Goal: Task Accomplishment & Management: Manage account settings

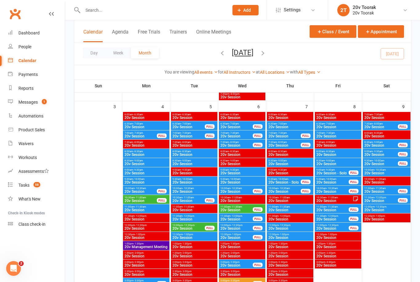
scroll to position [299, 0]
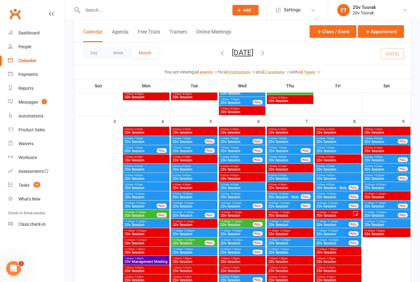
click at [378, 187] on span "20v Session" at bounding box center [386, 188] width 45 height 4
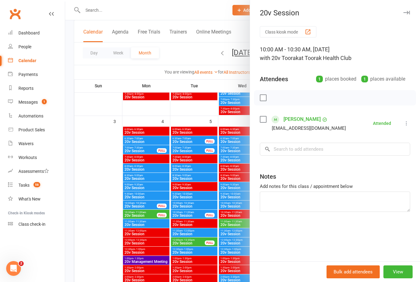
click at [235, 183] on div at bounding box center [242, 141] width 355 height 282
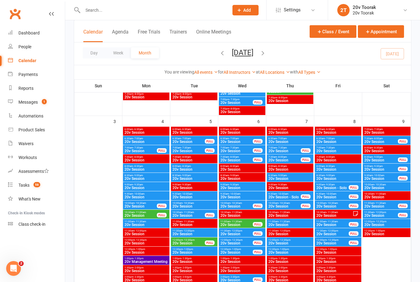
click at [380, 198] on span "20v Session" at bounding box center [386, 197] width 45 height 4
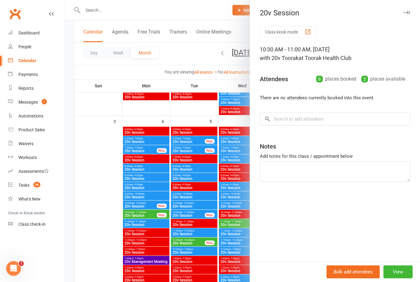
click at [171, 219] on div at bounding box center [242, 141] width 355 height 282
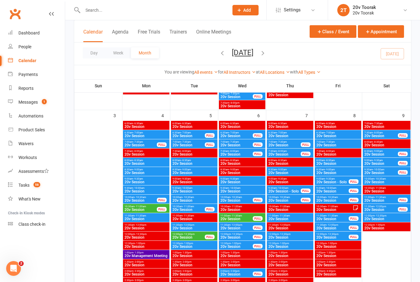
scroll to position [333, 0]
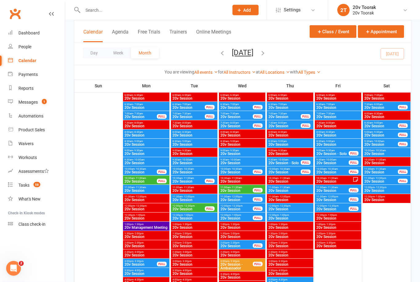
click at [379, 148] on div "10:00am - 10:30am 20v Session" at bounding box center [387, 152] width 48 height 9
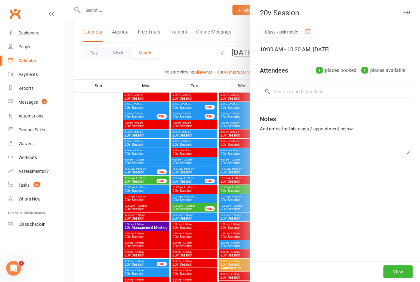
scroll to position [333, 0]
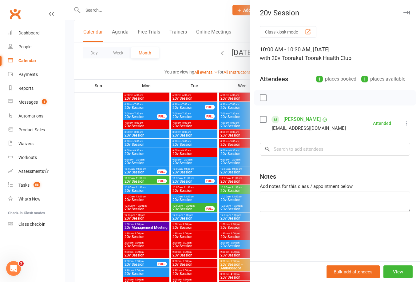
click at [190, 240] on div at bounding box center [242, 141] width 355 height 282
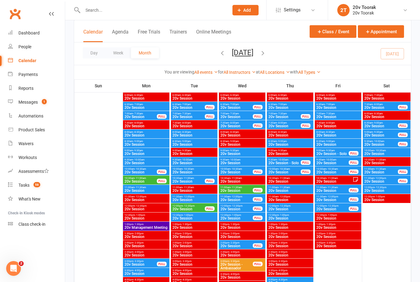
click at [390, 142] on span "9:30am - 10:00am" at bounding box center [381, 141] width 34 height 3
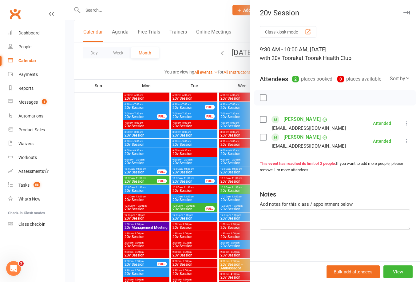
click at [233, 242] on div at bounding box center [242, 141] width 355 height 282
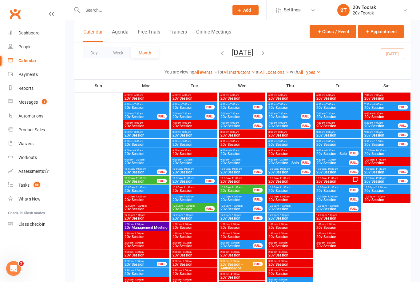
click at [386, 135] on span "20v Session" at bounding box center [381, 135] width 34 height 4
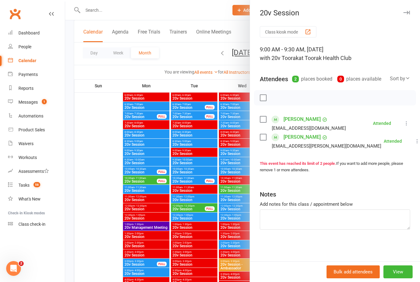
click at [225, 236] on div at bounding box center [242, 141] width 355 height 282
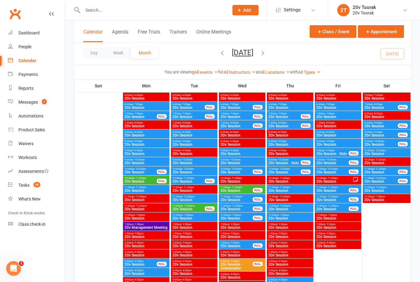
click at [388, 142] on span "9:30am - 10:00am" at bounding box center [381, 141] width 34 height 3
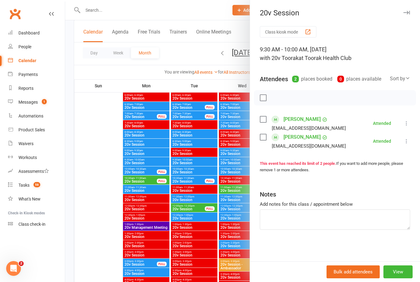
click at [223, 222] on div at bounding box center [242, 141] width 355 height 282
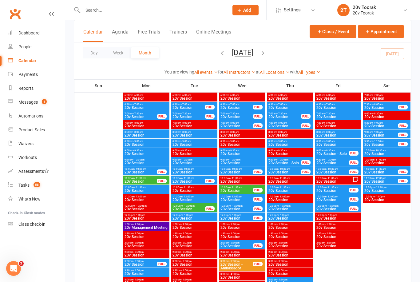
click at [377, 153] on span "20v Session" at bounding box center [386, 154] width 45 height 4
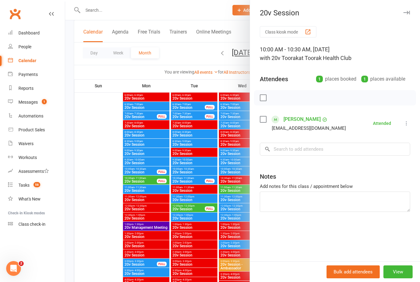
click at [201, 239] on div at bounding box center [242, 141] width 355 height 282
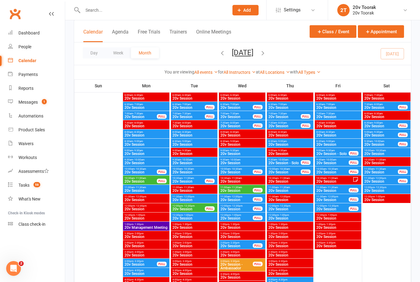
click at [377, 171] on span "20v Session" at bounding box center [381, 172] width 34 height 4
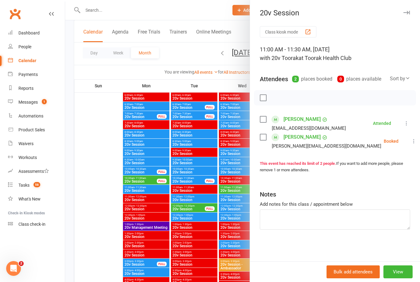
click at [410, 137] on button at bounding box center [413, 140] width 7 height 7
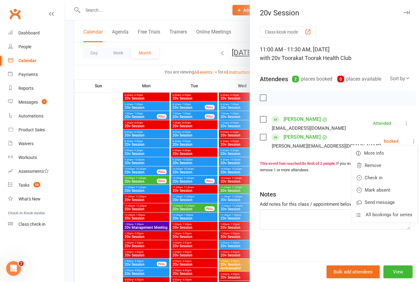
click at [368, 178] on link "Check in" at bounding box center [384, 177] width 66 height 12
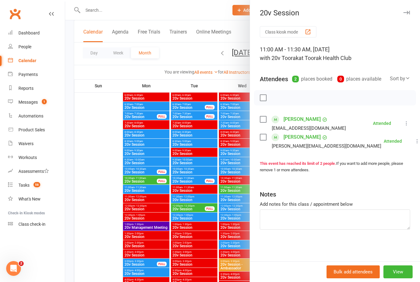
click at [227, 232] on div at bounding box center [242, 141] width 355 height 282
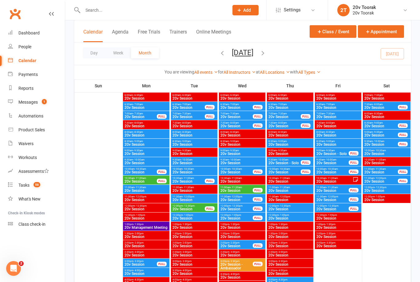
click at [388, 174] on span "20v Session" at bounding box center [381, 172] width 34 height 4
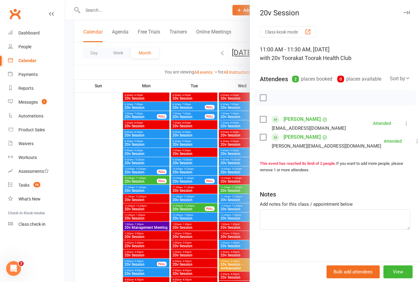
click at [211, 210] on div at bounding box center [242, 141] width 355 height 282
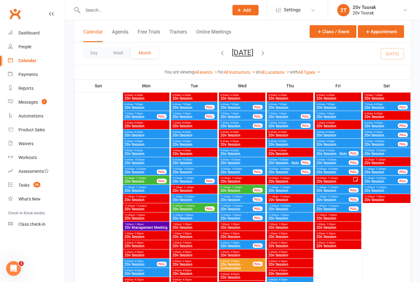
click at [380, 181] on span "20v Session" at bounding box center [381, 181] width 34 height 4
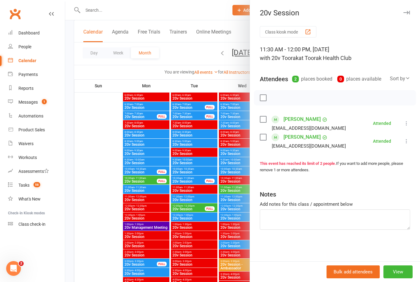
click at [225, 250] on div at bounding box center [242, 141] width 355 height 282
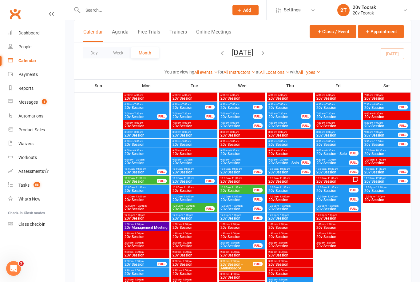
click at [377, 190] on span "20v Session" at bounding box center [386, 191] width 45 height 4
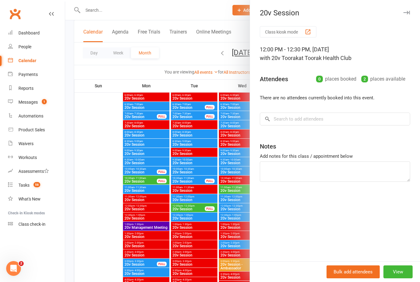
click at [212, 237] on div at bounding box center [242, 141] width 355 height 282
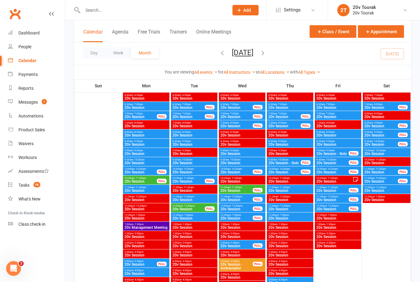
click at [340, 183] on span "20v Session" at bounding box center [334, 181] width 37 height 4
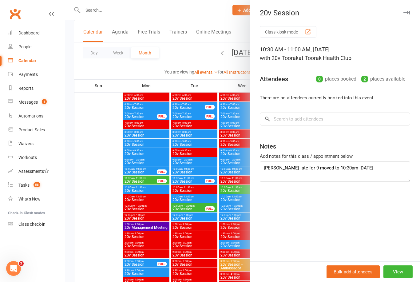
click at [168, 205] on div at bounding box center [242, 141] width 355 height 282
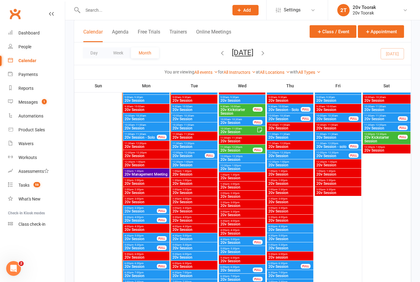
scroll to position [639, 0]
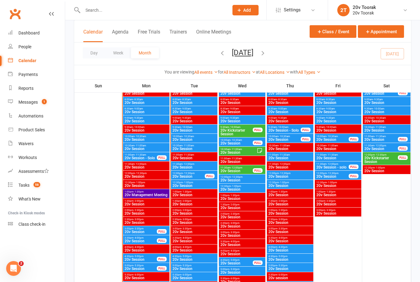
click at [139, 158] on span "20v Session - Solo" at bounding box center [140, 158] width 33 height 4
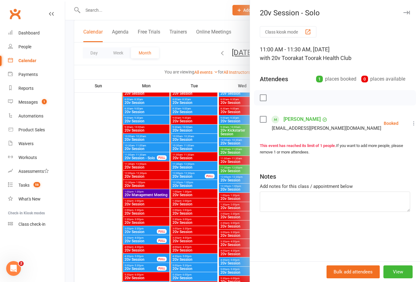
click at [406, 131] on li "Ella Kashi Dr.kashi.ella@gmail.com Booked More info Remove Check in Mark absent…" at bounding box center [335, 123] width 150 height 18
click at [410, 127] on button at bounding box center [413, 123] width 7 height 7
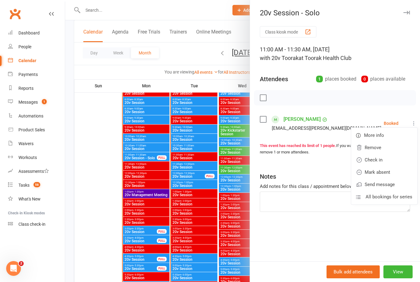
click at [361, 160] on link "Check in" at bounding box center [384, 160] width 66 height 12
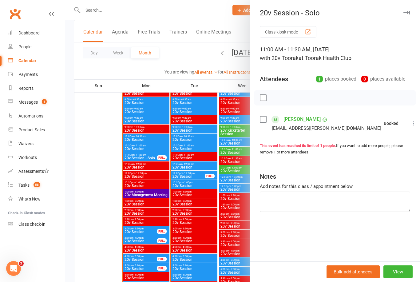
click at [164, 197] on div at bounding box center [242, 141] width 355 height 282
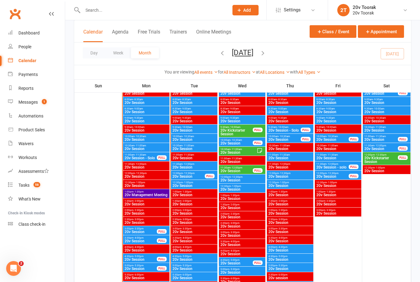
click at [132, 145] on span "10:30am - 11:00am" at bounding box center [146, 145] width 44 height 3
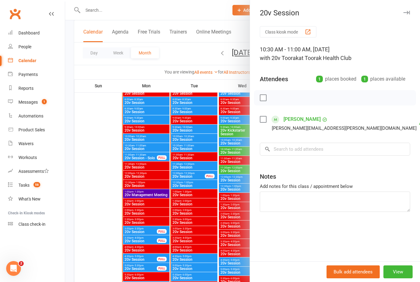
click at [138, 138] on div at bounding box center [242, 141] width 355 height 282
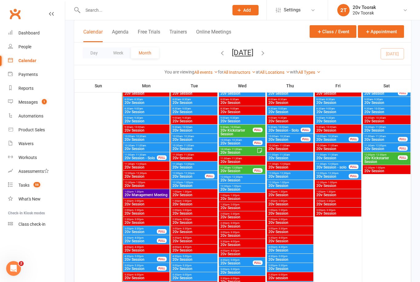
click at [136, 138] on span "20v Session" at bounding box center [146, 140] width 44 height 4
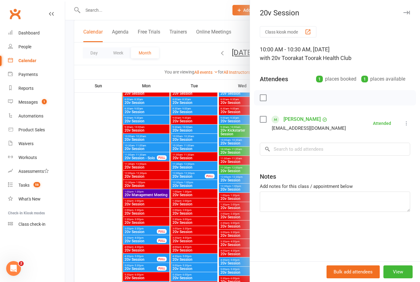
click at [148, 168] on div at bounding box center [242, 141] width 355 height 282
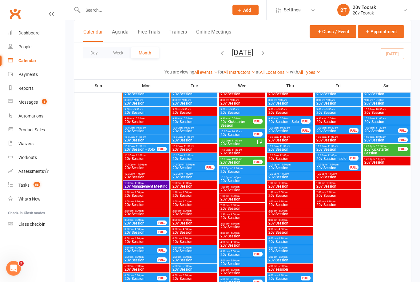
scroll to position [648, 0]
click at [244, 225] on span "20v Session" at bounding box center [242, 227] width 44 height 4
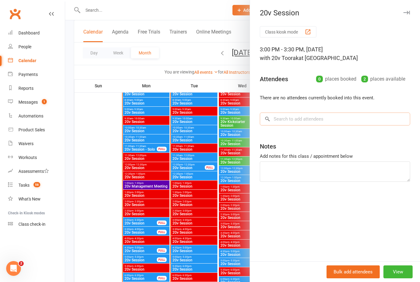
click at [313, 120] on input "search" at bounding box center [335, 118] width 150 height 13
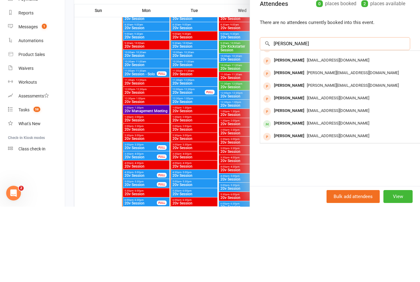
scroll to position [34, 0]
type input "Jessica"
click at [298, 194] on div "[PERSON_NAME]" at bounding box center [288, 198] width 35 height 9
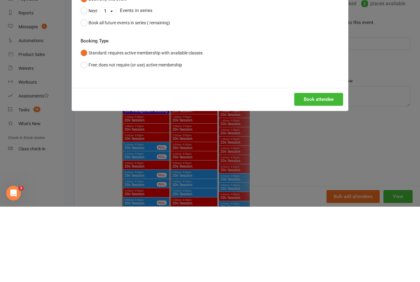
scroll to position [723, 0]
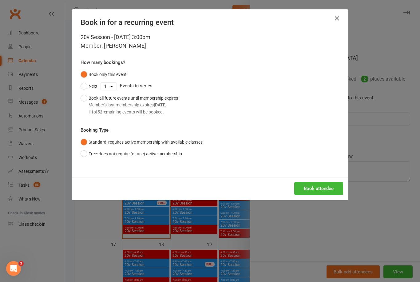
click at [325, 189] on button "Book attendee" at bounding box center [318, 188] width 49 height 13
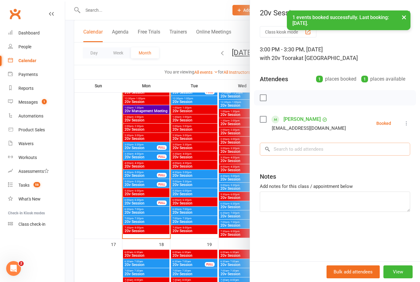
click at [337, 150] on input "search" at bounding box center [335, 149] width 150 height 13
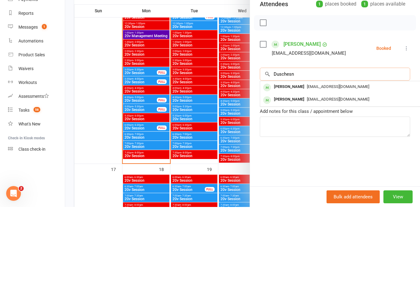
type input "Duschesn"
click at [329, 172] on span "endura96@hotmail.com" at bounding box center [338, 174] width 62 height 5
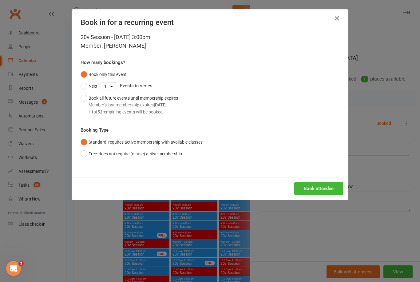
click at [325, 177] on div "Book attendee" at bounding box center [210, 188] width 276 height 23
click at [326, 185] on button "Book attendee" at bounding box center [318, 188] width 49 height 13
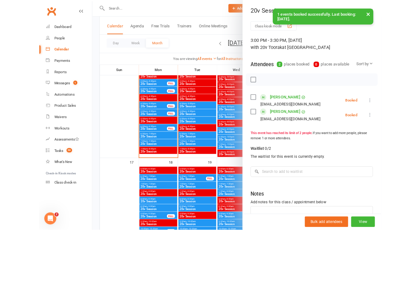
scroll to position [810, 0]
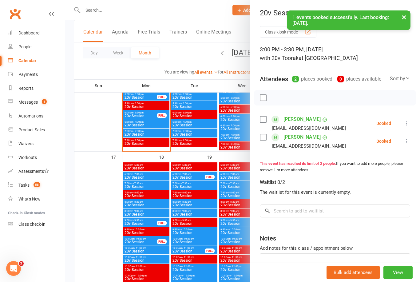
click at [224, 222] on div at bounding box center [242, 141] width 355 height 282
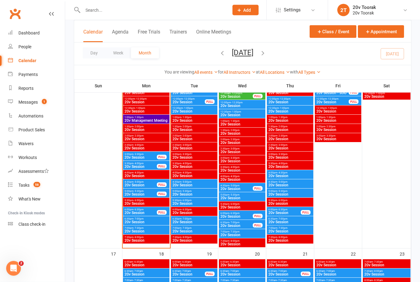
click at [235, 160] on span "20v Session" at bounding box center [242, 161] width 44 height 4
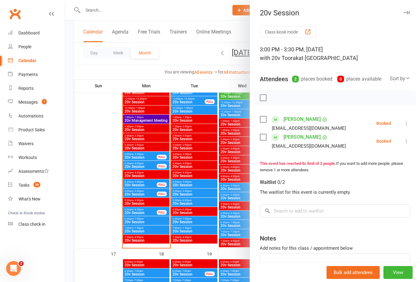
click at [406, 276] on button "View" at bounding box center [397, 272] width 29 height 13
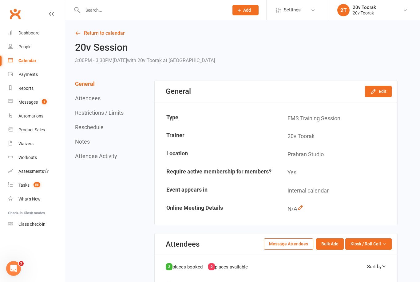
click at [379, 89] on button "Edit" at bounding box center [378, 91] width 27 height 11
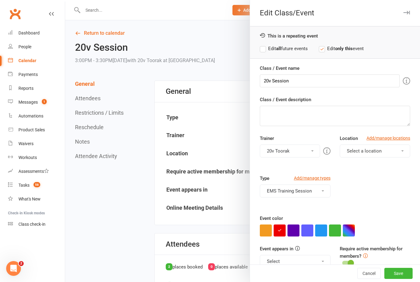
click at [266, 230] on button "button" at bounding box center [266, 230] width 12 height 12
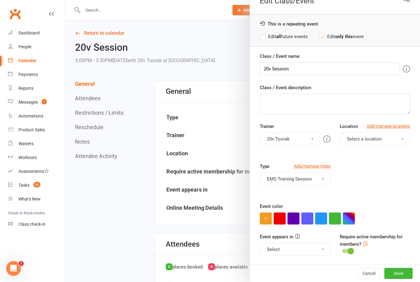
scroll to position [12, 0]
click at [273, 70] on input "20v Session" at bounding box center [330, 69] width 140 height 13
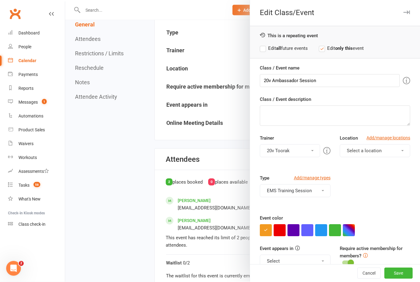
scroll to position [85, 0]
type input "20v Ambassador Session"
click at [400, 151] on button "Select a location" at bounding box center [375, 150] width 70 height 13
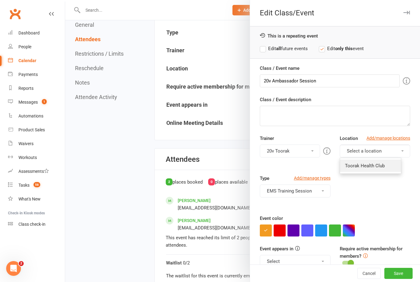
click at [388, 164] on link "Toorak Health Club" at bounding box center [370, 165] width 61 height 12
click at [309, 261] on button "Select" at bounding box center [295, 261] width 70 height 13
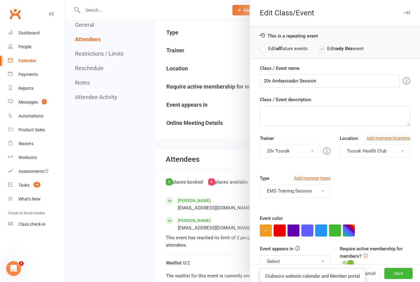
click at [399, 229] on div at bounding box center [335, 230] width 150 height 12
click at [405, 279] on button "Save" at bounding box center [398, 273] width 28 height 11
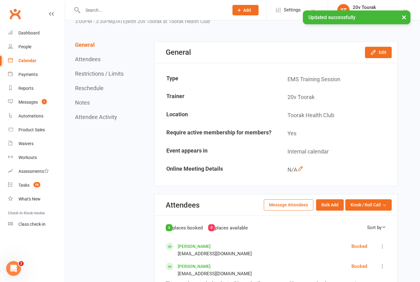
scroll to position [0, 0]
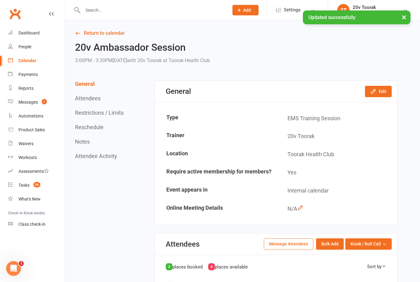
click at [97, 31] on link "Return to calendar" at bounding box center [236, 33] width 322 height 9
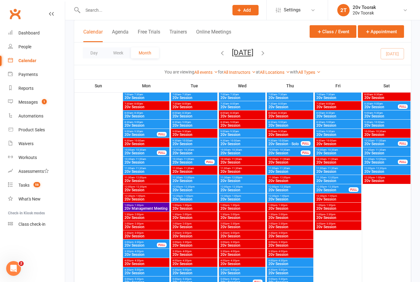
scroll to position [951, 0]
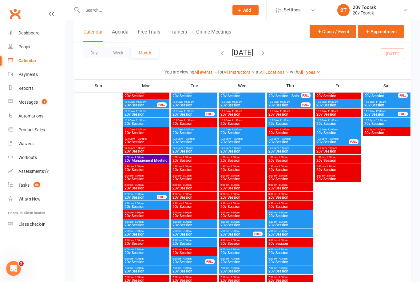
click at [234, 150] on span "20v Session" at bounding box center [242, 151] width 44 height 4
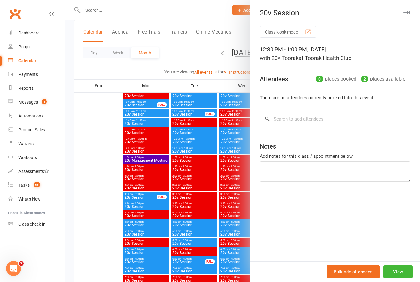
click at [410, 278] on button "View" at bounding box center [397, 271] width 29 height 13
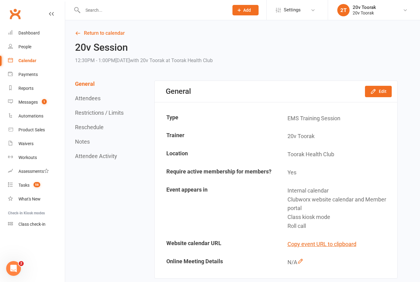
click at [378, 92] on button "Edit" at bounding box center [378, 91] width 27 height 11
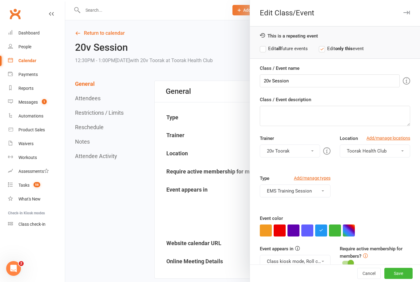
click at [281, 230] on button "button" at bounding box center [280, 230] width 12 height 12
click at [318, 263] on button "Class kiosk mode, Roll call, Clubworx website calendar and Member portal" at bounding box center [295, 261] width 70 height 13
click at [314, 277] on link "Clubworx website calendar and Member portal" at bounding box center [315, 276] width 110 height 12
click at [405, 279] on button "Save" at bounding box center [398, 273] width 28 height 11
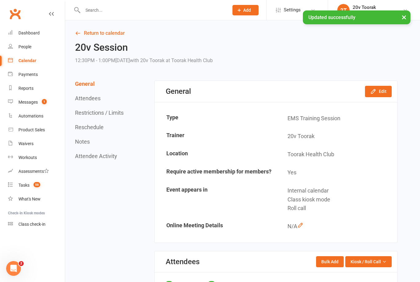
click at [83, 32] on link "Return to calendar" at bounding box center [236, 33] width 322 height 9
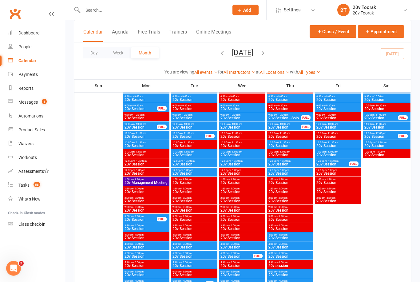
scroll to position [916, 0]
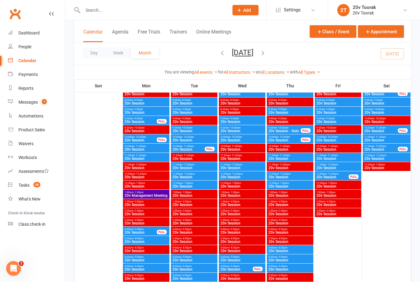
click at [245, 176] on span "20v Session" at bounding box center [242, 177] width 44 height 4
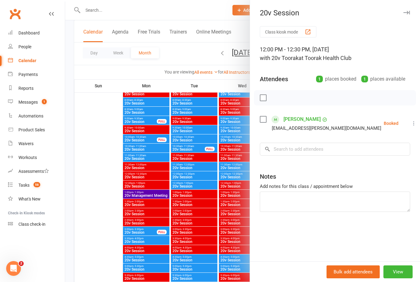
click at [234, 211] on div at bounding box center [242, 141] width 355 height 282
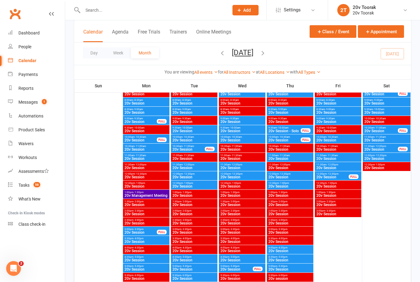
click at [234, 166] on span "20v Session" at bounding box center [242, 168] width 44 height 4
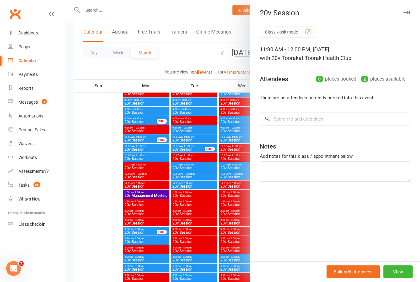
click at [239, 166] on div at bounding box center [242, 141] width 355 height 282
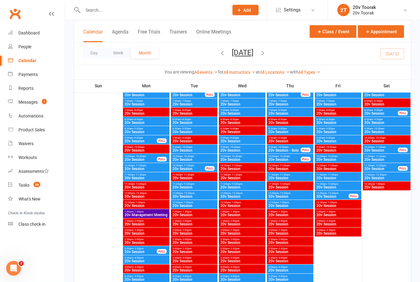
scroll to position [881, 0]
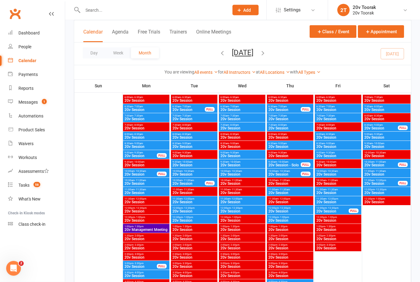
click at [249, 198] on span "11:30am - 12:00pm" at bounding box center [242, 199] width 44 height 3
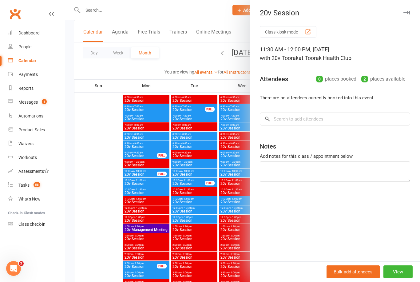
click at [236, 230] on div at bounding box center [242, 141] width 355 height 282
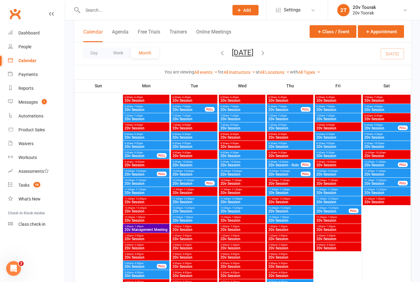
click at [242, 208] on span "12:00pm - 12:30pm" at bounding box center [242, 208] width 44 height 3
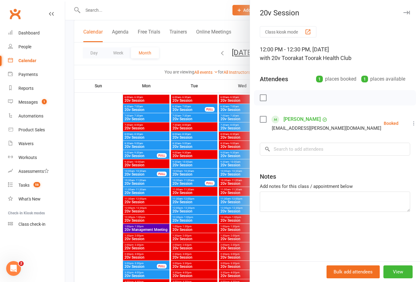
click at [309, 120] on link "Alexandra Richards" at bounding box center [301, 119] width 37 height 10
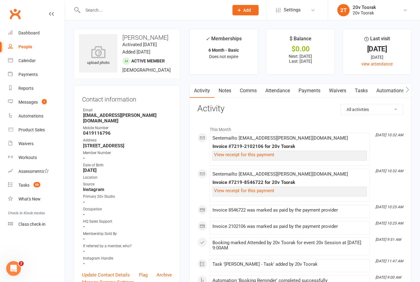
click at [312, 91] on link "Payments" at bounding box center [309, 91] width 30 height 14
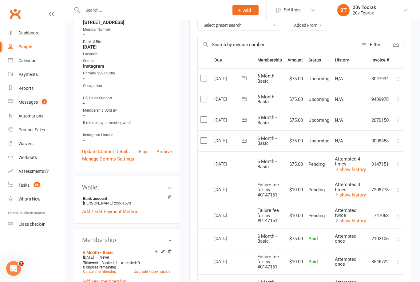
scroll to position [171, 0]
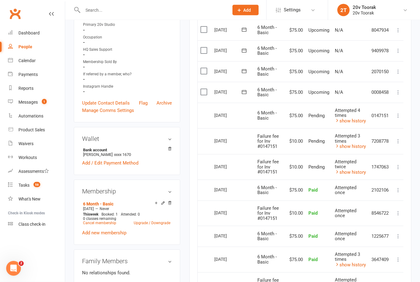
click at [357, 170] on link "show history" at bounding box center [350, 173] width 31 height 6
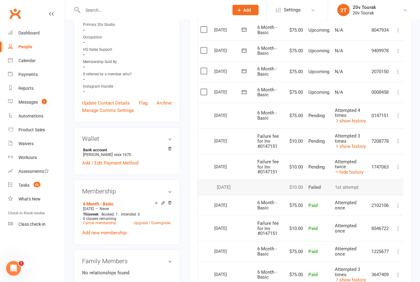
scroll to position [172, 0]
click at [355, 146] on link "show history" at bounding box center [350, 147] width 31 height 6
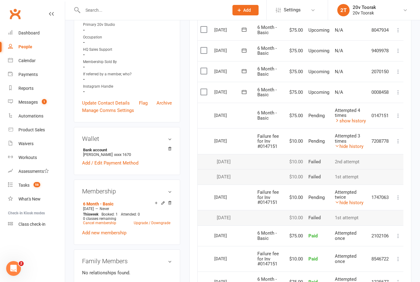
click at [367, 113] on td "Attempted 4 times show history" at bounding box center [350, 116] width 37 height 26
click at [359, 119] on link "show history" at bounding box center [350, 121] width 31 height 6
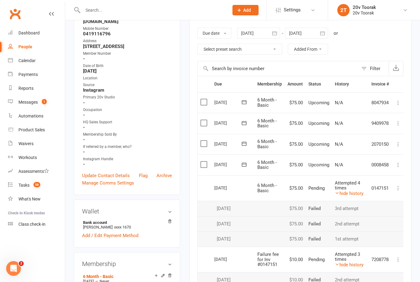
scroll to position [0, 0]
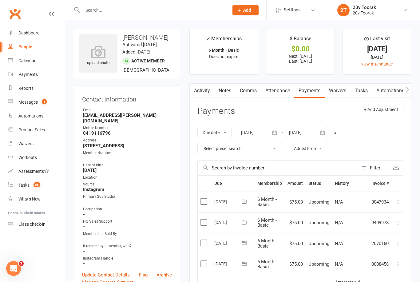
click at [362, 89] on link "Tasks" at bounding box center [361, 91] width 22 height 14
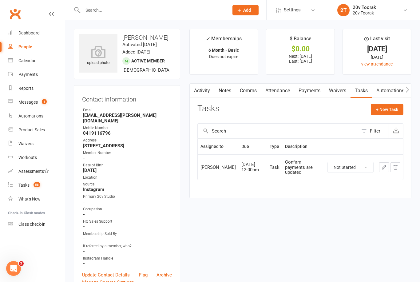
click at [203, 88] on link "Activity" at bounding box center [202, 91] width 25 height 14
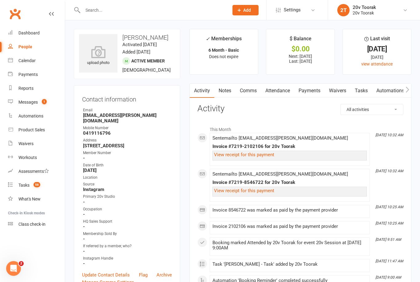
click at [16, 57] on link "Calendar" at bounding box center [36, 61] width 57 height 14
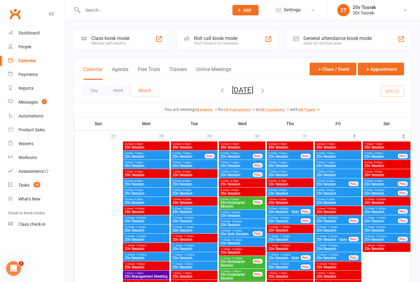
click at [20, 100] on div "Messages" at bounding box center [27, 102] width 19 height 5
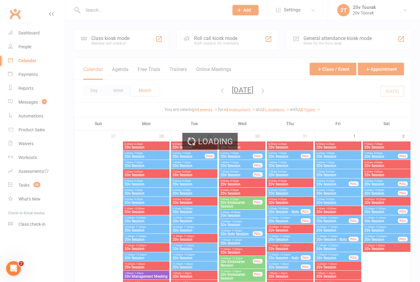
click at [26, 102] on div "Loading" at bounding box center [210, 141] width 420 height 282
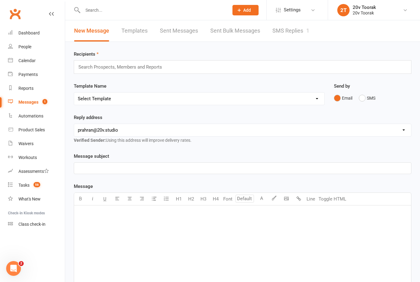
click at [292, 33] on link "SMS Replies 1" at bounding box center [290, 30] width 37 height 21
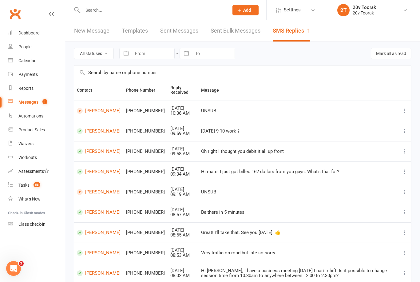
click at [15, 58] on link "Calendar" at bounding box center [36, 61] width 57 height 14
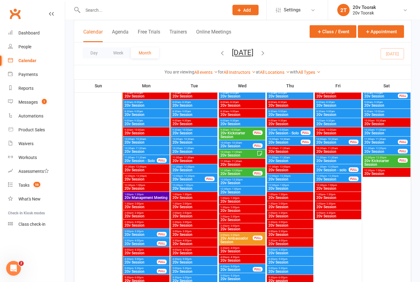
scroll to position [647, 0]
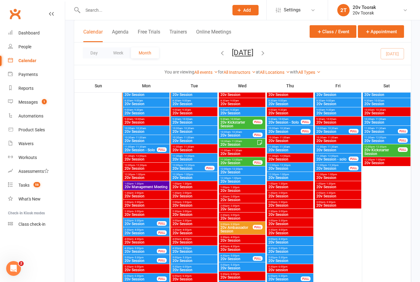
click at [183, 175] on span "- 1:00pm" at bounding box center [188, 174] width 10 height 3
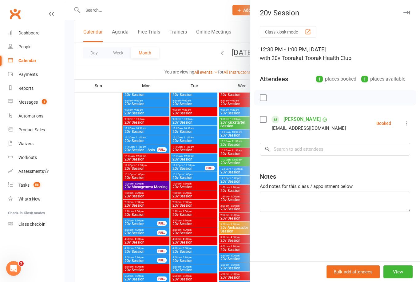
click at [173, 179] on div at bounding box center [242, 141] width 355 height 282
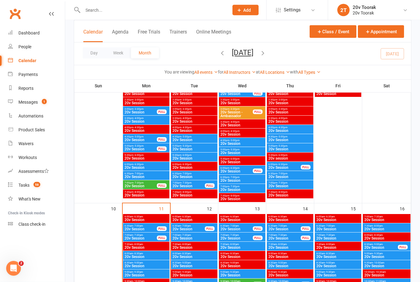
scroll to position [478, 0]
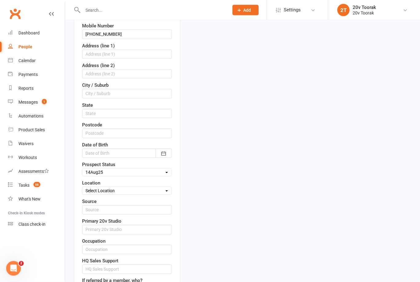
scroll to position [156, 0]
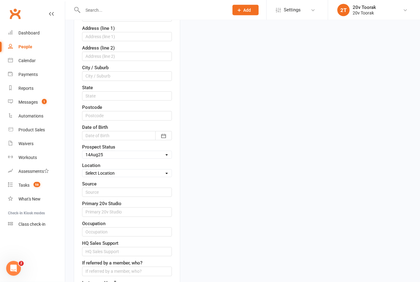
click at [133, 152] on select "Select Parachute Referrals In Communication Call Lter Task Comms [DATE] [DATE] …" at bounding box center [126, 155] width 89 height 7
select select "Parachute"
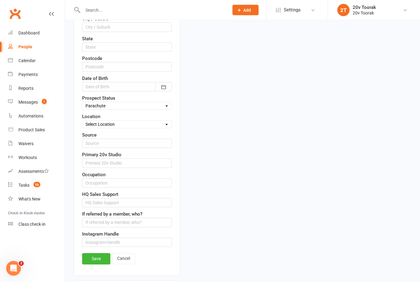
scroll to position [235, 0]
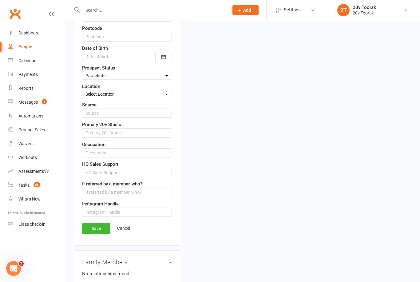
click at [99, 229] on link "Save" at bounding box center [96, 228] width 28 height 11
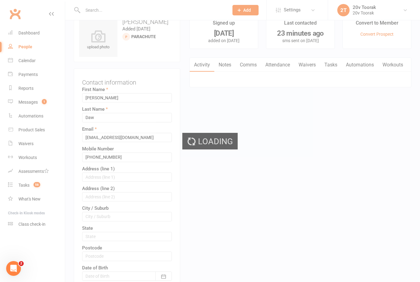
scroll to position [0, 0]
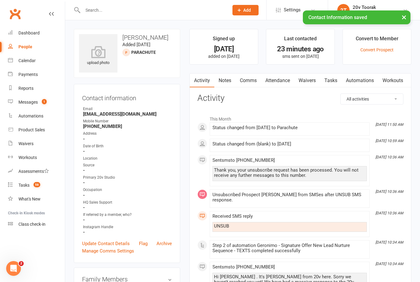
click at [231, 82] on link "Notes" at bounding box center [224, 80] width 21 height 14
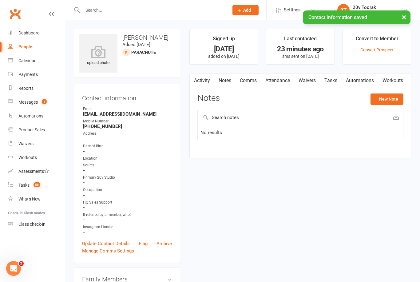
click at [388, 102] on button "+ New Note" at bounding box center [386, 98] width 33 height 11
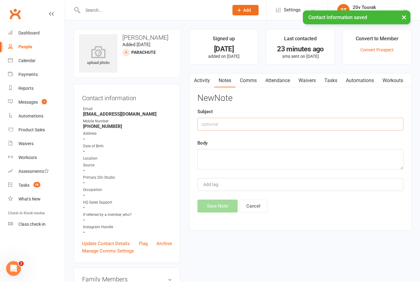
click at [310, 127] on input "text" at bounding box center [300, 124] width 206 height 13
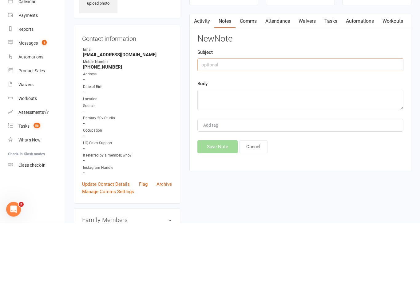
type input "W"
type input "Called"
click at [282, 113] on div "New Note Subject Called Body Add tag Save Note Cancel" at bounding box center [300, 152] width 206 height 119
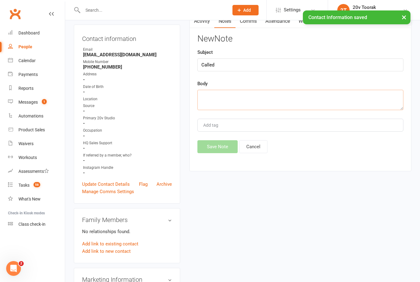
click at [268, 104] on textarea at bounding box center [300, 100] width 206 height 20
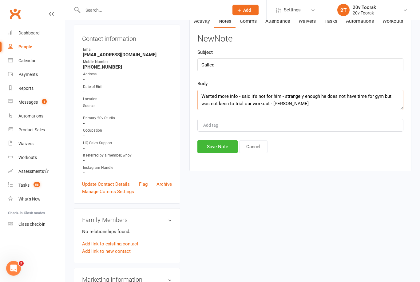
type textarea "Wanted more info - said it’s not for him - strangely enough he does not have ti…"
click at [216, 142] on button "Save Note" at bounding box center [217, 146] width 40 height 13
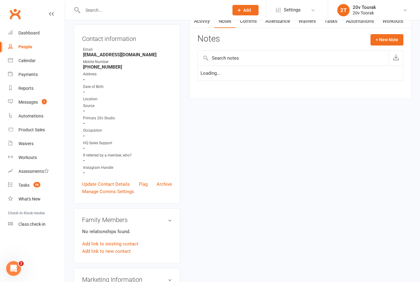
scroll to position [0, 0]
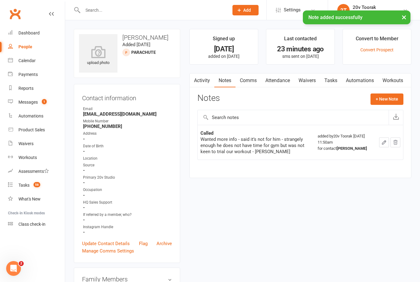
click at [341, 75] on link "Tasks" at bounding box center [331, 80] width 22 height 14
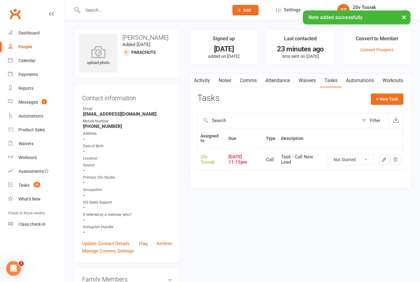
click at [358, 157] on select "Not Started In Progress Waiting Complete" at bounding box center [350, 159] width 45 height 10
select select "unstarted"
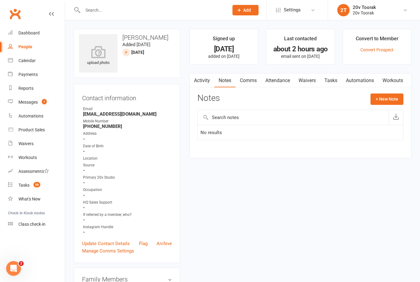
click at [250, 82] on link "Comms" at bounding box center [248, 80] width 26 height 14
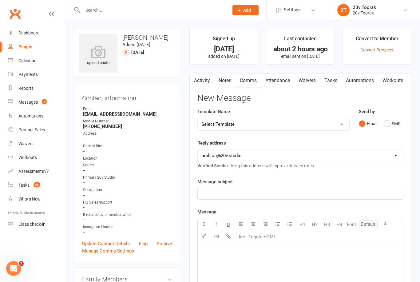
click at [207, 83] on link "Activity" at bounding box center [202, 80] width 25 height 14
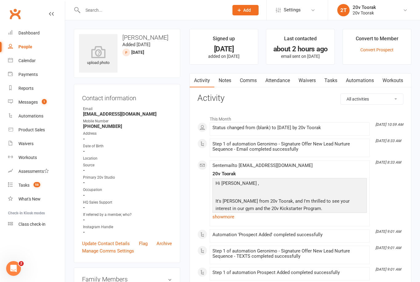
click at [217, 219] on link "show more" at bounding box center [289, 216] width 154 height 9
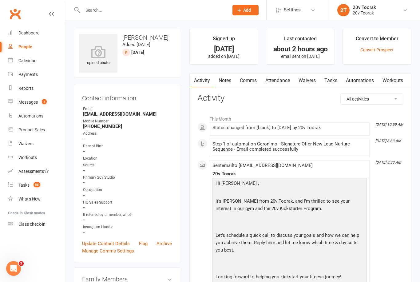
click at [225, 79] on link "Notes" at bounding box center [224, 80] width 21 height 14
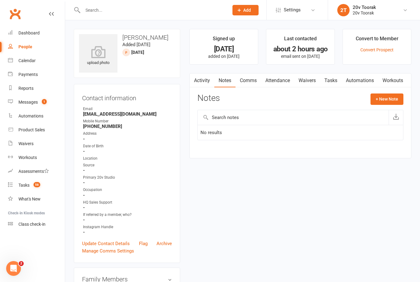
click at [390, 95] on button "+ New Note" at bounding box center [386, 98] width 33 height 11
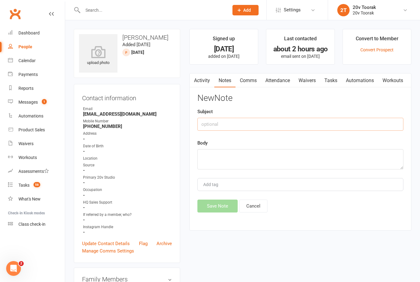
click at [310, 118] on input "text" at bounding box center [300, 124] width 206 height 13
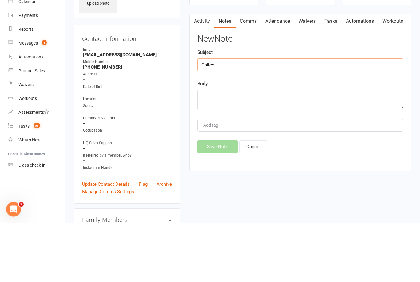
type input "Called"
click at [291, 149] on textarea at bounding box center [300, 159] width 206 height 20
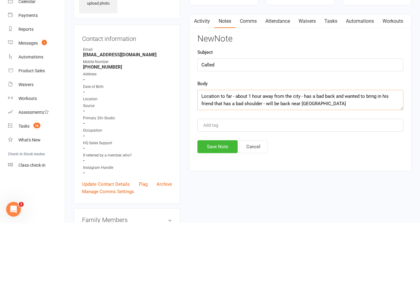
click at [250, 149] on textarea "Location to far - about 1 hour away from the city - has a bad back and wanted t…" at bounding box center [300, 159] width 206 height 20
click at [259, 149] on textarea "Location to far - about 2 hour away from the city - has a bad back and wanted t…" at bounding box center [300, 159] width 206 height 20
click at [345, 149] on textarea "Location to far - about 2 hours away from the city - has a bad back and wanted …" at bounding box center [300, 159] width 206 height 20
click at [278, 149] on textarea "Location to far - about 2 hours away from the city - has a bad back and wanted …" at bounding box center [300, 159] width 206 height 20
click at [363, 149] on textarea "Location to far - about 2 hours away working on site from the city - has a bad …" at bounding box center [300, 159] width 206 height 20
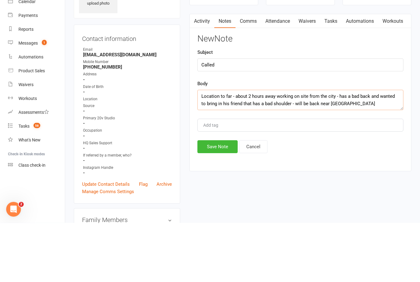
click at [309, 149] on textarea "Location to far - about 2 hours away working on site from the city - has a bad …" at bounding box center [300, 159] width 206 height 20
click at [340, 149] on textarea "Location to far - about 2 hours away working on site not near the from the city…" at bounding box center [300, 159] width 206 height 20
click at [346, 149] on textarea "Location to far - about 2 hours away working on site not near the from the city…" at bounding box center [300, 159] width 206 height 20
click at [374, 149] on textarea "Location to far - about 2 hours away working on site not near the city - has a …" at bounding box center [300, 159] width 206 height 20
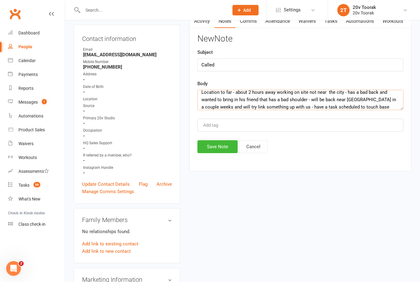
type textarea "Location to far - about 2 hours away working on site not near the city - has a …"
click at [222, 148] on button "Save Note" at bounding box center [217, 146] width 40 height 13
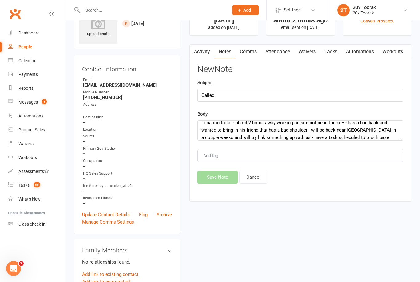
scroll to position [0, 0]
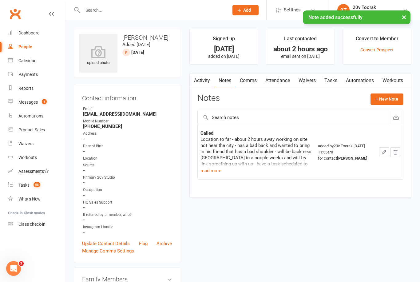
click at [338, 82] on link "Tasks" at bounding box center [331, 80] width 22 height 14
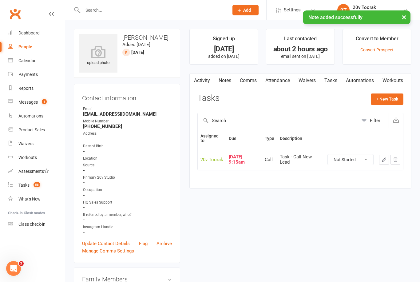
click at [350, 159] on select "Not Started In Progress Waiting Complete" at bounding box center [350, 159] width 45 height 10
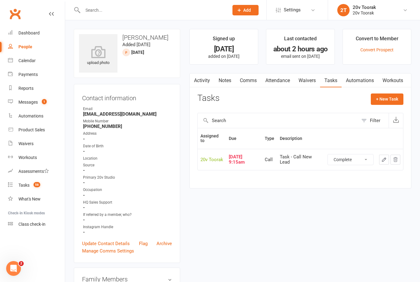
select select "unstarted"
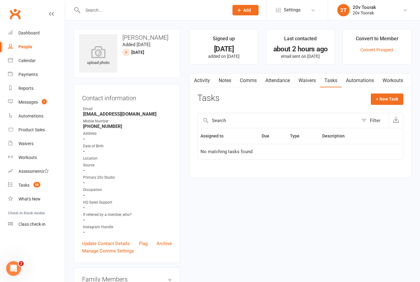
click at [359, 79] on link "Automations" at bounding box center [359, 80] width 37 height 14
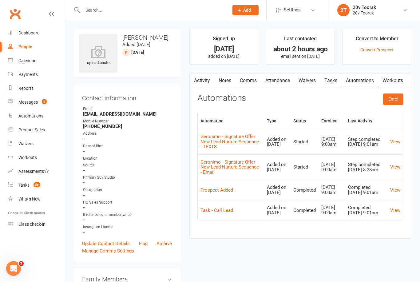
click at [394, 139] on td "View" at bounding box center [395, 142] width 16 height 26
click at [394, 144] on link "View" at bounding box center [395, 142] width 10 height 6
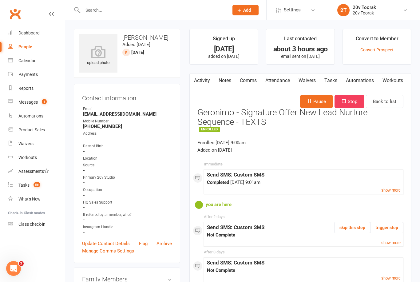
click at [307, 100] on icon "button" at bounding box center [309, 101] width 5 height 5
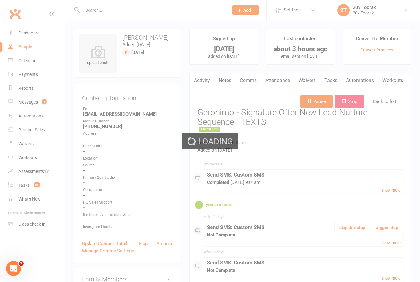
click at [374, 80] on div "Loading" at bounding box center [210, 141] width 420 height 282
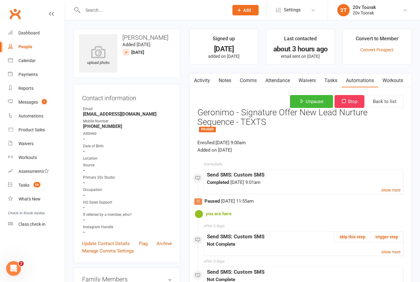
click at [362, 84] on link "Automations" at bounding box center [359, 80] width 37 height 14
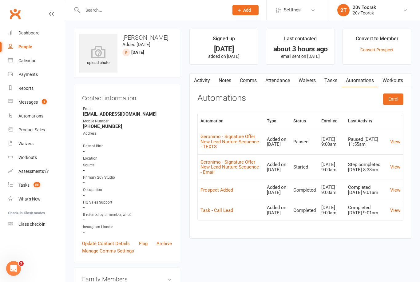
click at [392, 168] on link "View" at bounding box center [395, 167] width 10 height 6
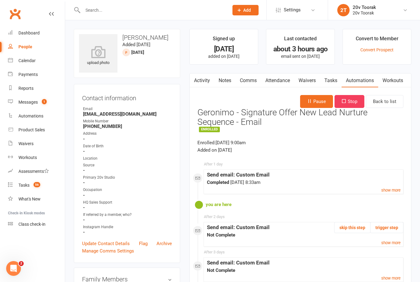
click at [316, 101] on button "Pause" at bounding box center [316, 101] width 33 height 13
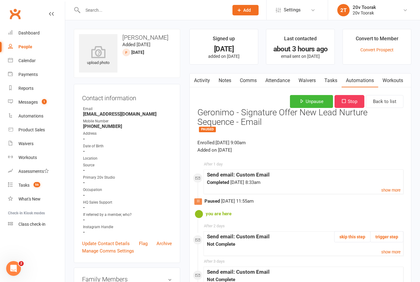
click at [325, 79] on link "Tasks" at bounding box center [331, 80] width 22 height 14
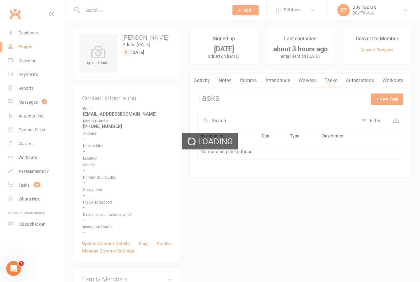
select select "45736"
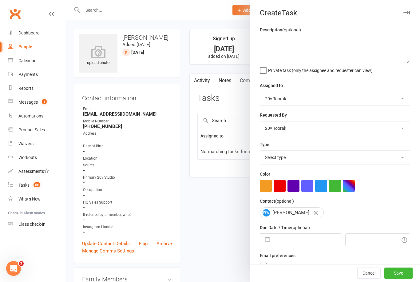
click at [360, 48] on textarea at bounding box center [335, 50] width 150 height 28
type textarea "Call to see if he is in the area from work and wants to trial a workout - has a…"
click at [317, 162] on select "Select type Call Call - to book trial Confirm session attendance Confirm trial …" at bounding box center [335, 158] width 150 height 14
select select "32301"
click at [259, 238] on div "Description (optional) Call to see if he is in the area from work and wants to …" at bounding box center [335, 150] width 170 height 248
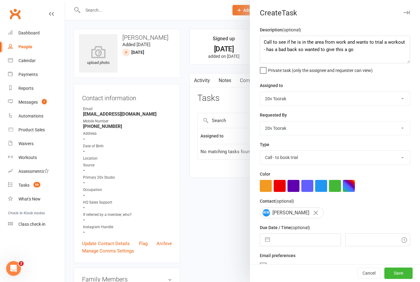
click at [268, 243] on button "button" at bounding box center [267, 240] width 11 height 12
select select "6"
select select "2025"
select select "7"
select select "2025"
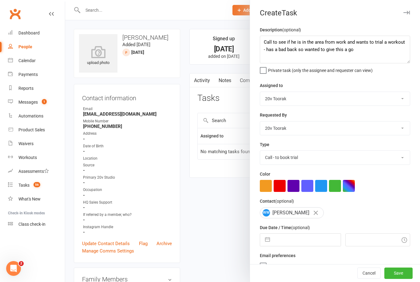
select select "8"
select select "2025"
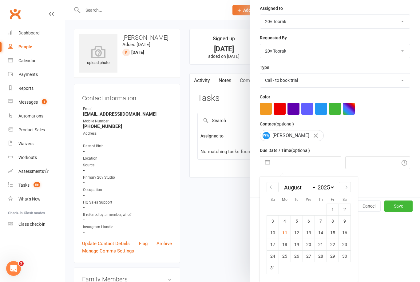
scroll to position [78, 0]
click at [286, 259] on td "25" at bounding box center [285, 256] width 12 height 12
type input "25 Aug 2025"
type input "12:00pm"
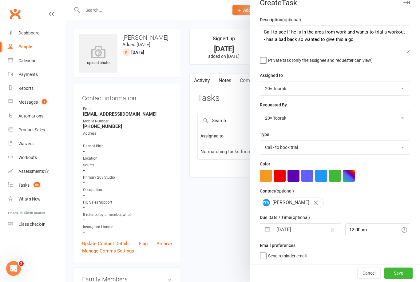
scroll to position [11, 0]
click at [406, 277] on button "Save" at bounding box center [398, 272] width 28 height 11
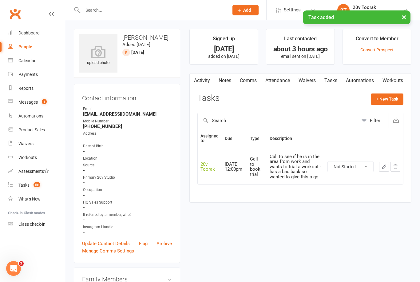
click at [119, 244] on link "Update Contact Details" at bounding box center [106, 243] width 48 height 7
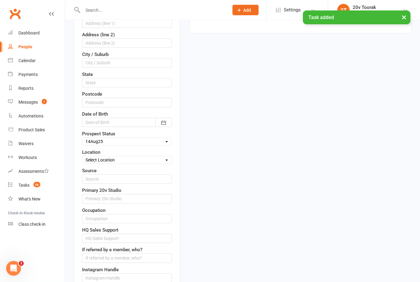
scroll to position [169, 0]
click at [134, 138] on select "Select Parachute Referrals In Communication Call Lter Task Comms 24Jul25 31July…" at bounding box center [126, 141] width 89 height 7
select select "Call Lter Task Comms"
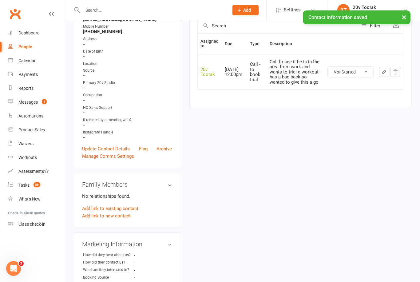
scroll to position [0, 0]
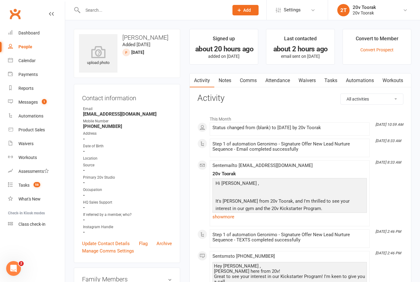
click at [228, 213] on link "show more" at bounding box center [289, 216] width 154 height 9
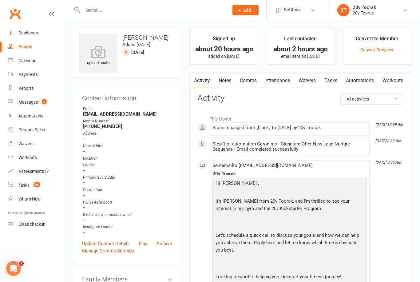
click at [222, 81] on link "Notes" at bounding box center [224, 80] width 21 height 14
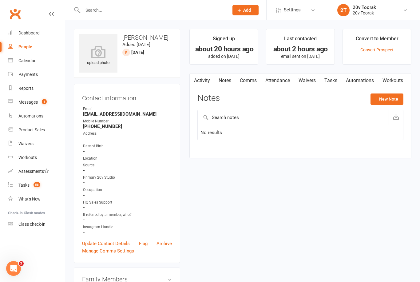
click at [395, 96] on button "+ New Note" at bounding box center [386, 98] width 33 height 11
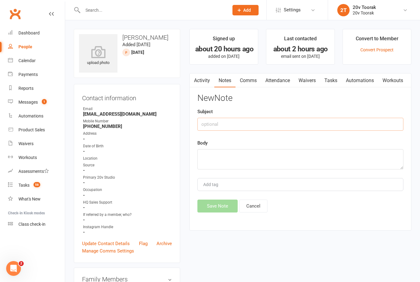
click at [294, 129] on input "text" at bounding box center [300, 124] width 206 height 13
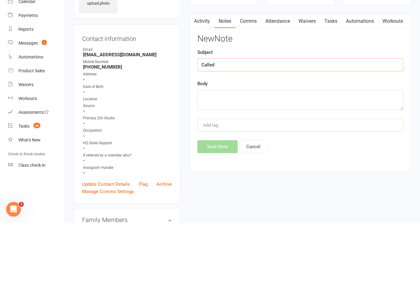
type input "Called"
click at [297, 149] on textarea at bounding box center [300, 159] width 206 height 20
type textarea "B"
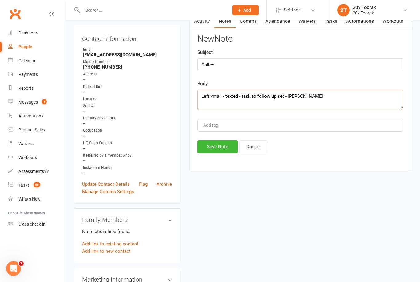
type textarea "Left vmail - texted - task to follow up set - Byron"
click at [223, 143] on button "Save Note" at bounding box center [217, 146] width 40 height 13
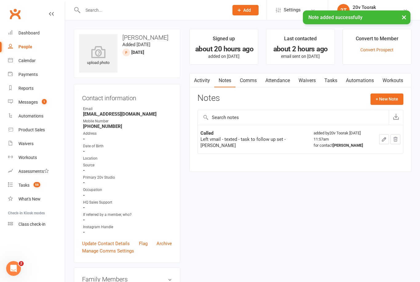
click at [333, 77] on link "Tasks" at bounding box center [331, 80] width 22 height 14
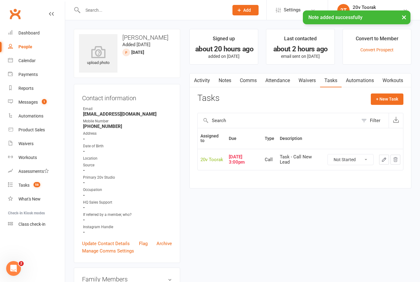
click at [349, 159] on select "Not Started In Progress Waiting Complete" at bounding box center [350, 159] width 45 height 10
select select "unstarted"
click at [395, 99] on button "+ New Task" at bounding box center [387, 98] width 33 height 11
select select "45736"
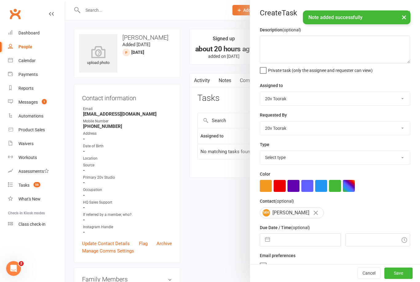
click at [282, 164] on select "Select type Call Call - to book trial Confirm session attendance Confirm trial …" at bounding box center [335, 158] width 150 height 14
select select "32301"
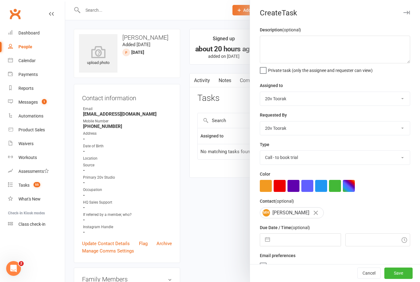
click at [259, 236] on div "Description (optional) Private task (only the assignee and requester can view) …" at bounding box center [335, 150] width 170 height 248
click at [265, 244] on button "button" at bounding box center [267, 240] width 11 height 12
select select "6"
select select "2025"
select select "7"
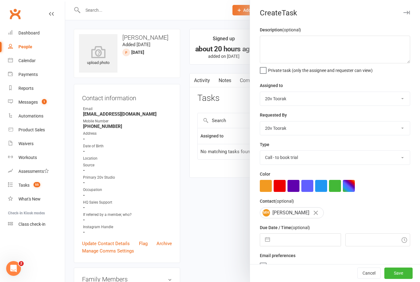
select select "2025"
select select "8"
select select "2025"
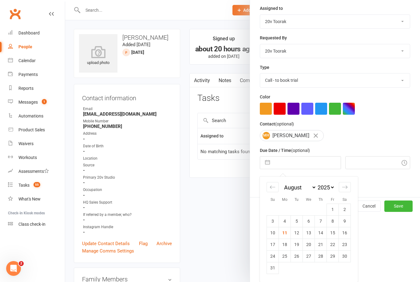
click at [287, 234] on td "11" at bounding box center [285, 233] width 12 height 12
type input "11 Aug 2025"
type input "12:00pm"
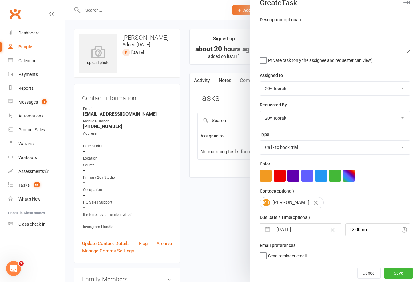
click at [400, 276] on button "Save" at bounding box center [398, 272] width 28 height 11
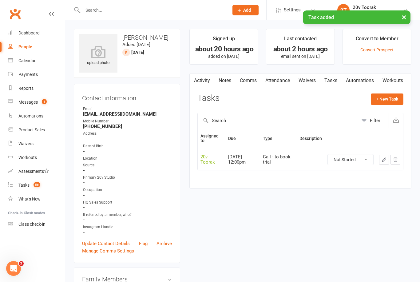
click at [254, 78] on link "Comms" at bounding box center [248, 80] width 26 height 14
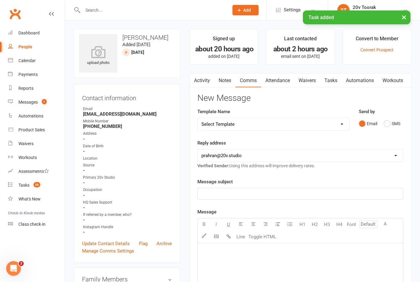
click at [385, 123] on button "SMS" at bounding box center [392, 124] width 17 height 12
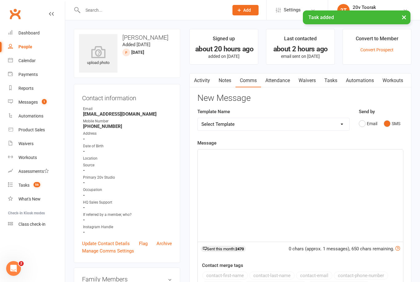
click at [316, 176] on div "﻿" at bounding box center [300, 195] width 205 height 92
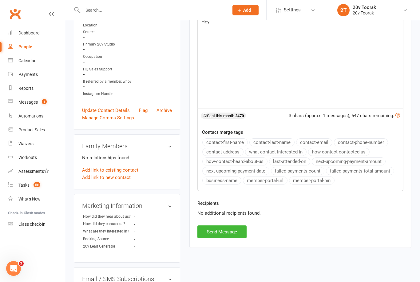
click at [234, 144] on button "contact-first-name" at bounding box center [224, 142] width 45 height 8
click at [302, 106] on div "Hey ﻿ {contact-first-name}" at bounding box center [300, 62] width 205 height 92
click at [337, 90] on div "Hey ﻿ {contact-first-name}" at bounding box center [300, 63] width 205 height 92
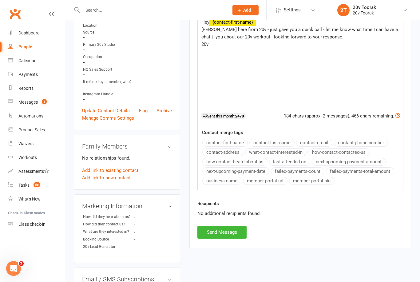
click at [384, 26] on p "Byron here from 20v - just gave you a quick call - let me know what time I can …" at bounding box center [300, 33] width 198 height 15
click at [345, 66] on div "Hey ﻿ {contact-first-name} Byron here from 20v - just gave you a quick call - l…" at bounding box center [300, 63] width 205 height 92
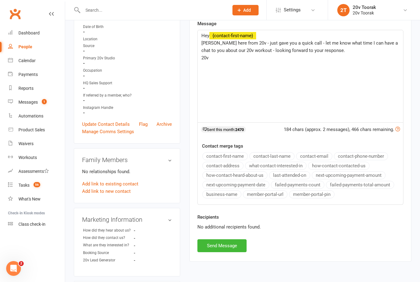
scroll to position [119, 0]
click at [384, 41] on span "Byron here from 20v - just gave you a quick call - let me know what time I can …" at bounding box center [300, 47] width 198 height 13
click at [330, 91] on div "Hey ﻿ {contact-first-name} Byron here from 20v - just gave you a quick call - l…" at bounding box center [300, 77] width 205 height 92
click at [337, 55] on p "20v" at bounding box center [300, 58] width 198 height 7
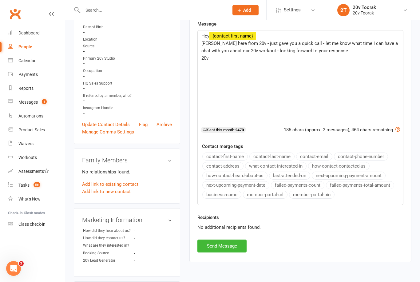
click at [219, 251] on button "Send Message" at bounding box center [221, 245] width 49 height 13
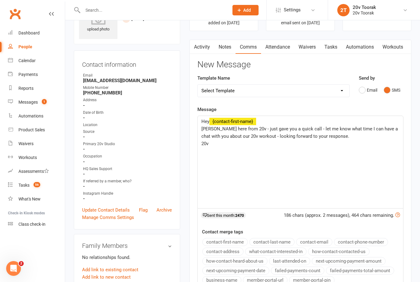
scroll to position [0, 0]
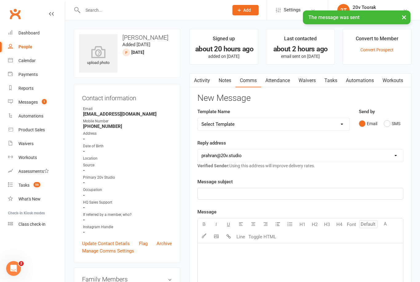
click at [112, 1] on div at bounding box center [149, 10] width 151 height 20
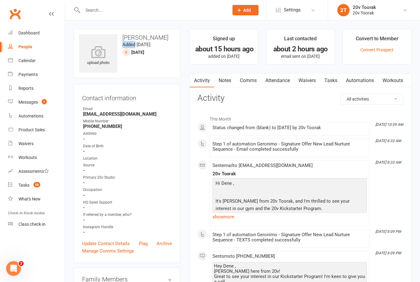
click at [134, 69] on div "upload photo [PERSON_NAME] Added [DATE] [DATE] prospect" at bounding box center [127, 53] width 106 height 49
copy h3 "Dene"
click at [160, 69] on div "upload photo [PERSON_NAME] Added [DATE] [DATE] prospect" at bounding box center [127, 53] width 106 height 49
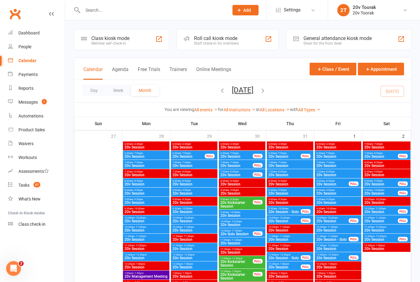
click at [19, 45] on div "People" at bounding box center [24, 46] width 13 height 5
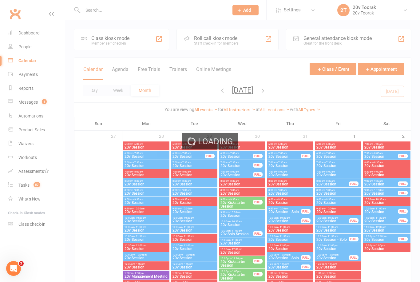
select select "100"
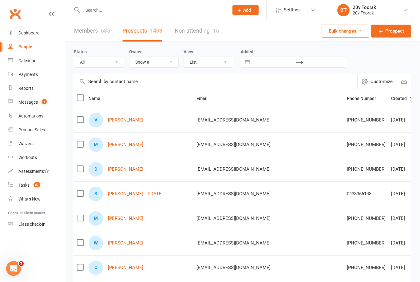
click at [115, 121] on link "[PERSON_NAME]" at bounding box center [125, 119] width 35 height 5
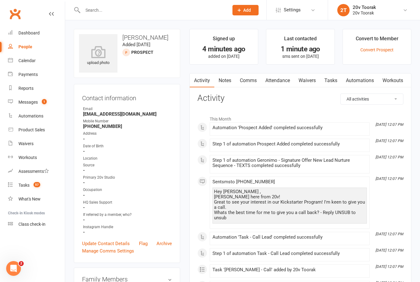
click at [110, 242] on link "Update Contact Details" at bounding box center [106, 243] width 48 height 7
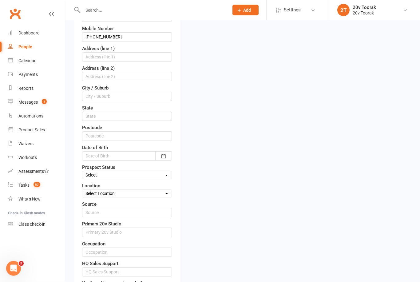
scroll to position [136, 0]
click at [128, 174] on select "Select Parachute Referrals In Communication Call Lter Task Comms 24Jul25 31July…" at bounding box center [126, 174] width 89 height 7
select select "[DATE]"
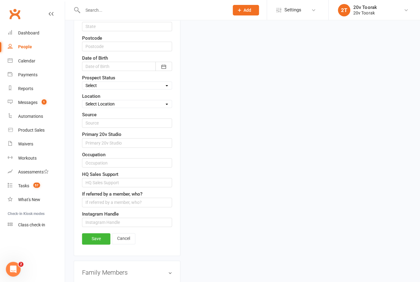
click at [97, 239] on link "Save" at bounding box center [96, 237] width 28 height 11
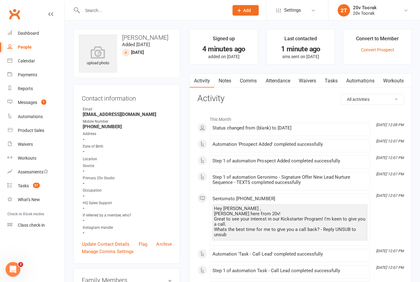
scroll to position [0, 0]
click at [228, 75] on link "Notes" at bounding box center [224, 80] width 21 height 14
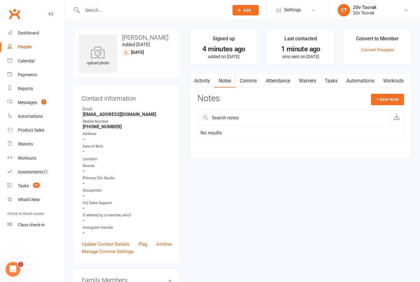
click at [390, 96] on button "+ New Note" at bounding box center [386, 98] width 33 height 11
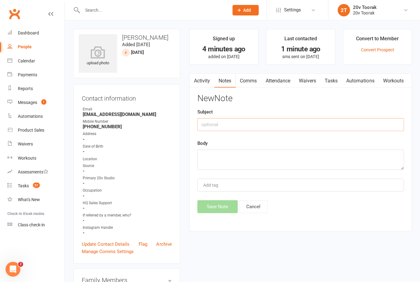
click at [295, 122] on input "text" at bounding box center [300, 124] width 206 height 13
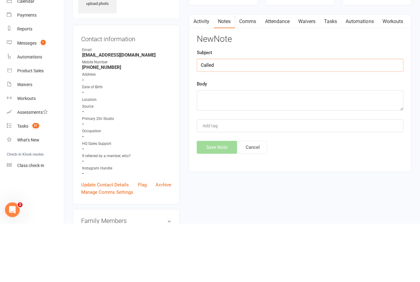
type input "Called"
click at [286, 149] on textarea at bounding box center [300, 159] width 206 height 20
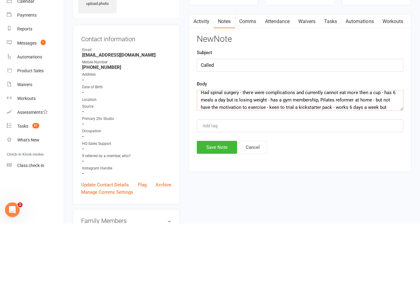
scroll to position [15, 0]
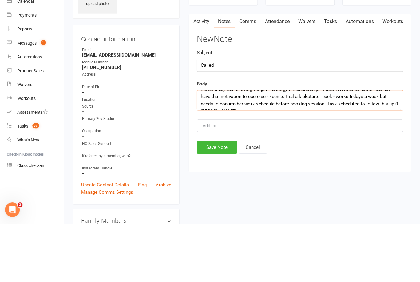
click at [380, 149] on textarea "Had spinal surgery - there were complications and currently cannot eat more the…" at bounding box center [300, 159] width 206 height 20
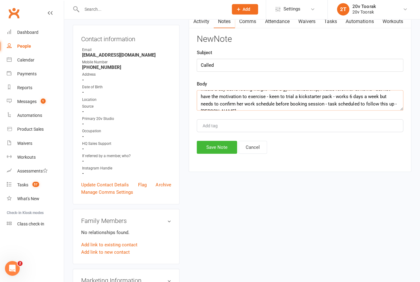
type textarea "Had spinal surgery - there were complications and currently cannot eat more the…"
click at [226, 153] on button "Save Note" at bounding box center [217, 147] width 40 height 13
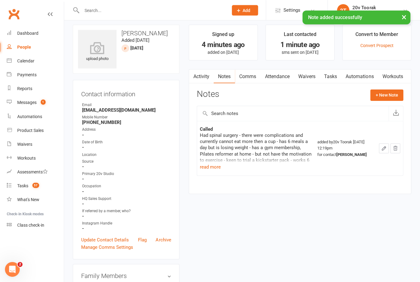
scroll to position [0, 0]
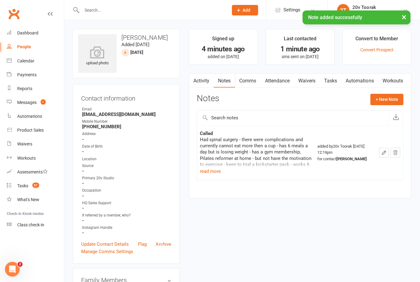
click at [363, 80] on link "Automations" at bounding box center [359, 80] width 37 height 14
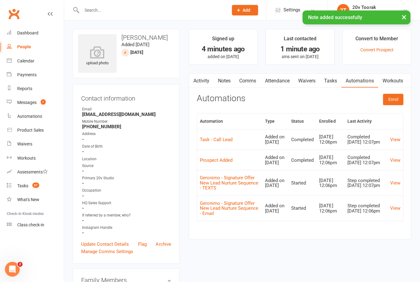
click at [395, 187] on td "View" at bounding box center [395, 182] width 16 height 26
click at [391, 185] on link "View" at bounding box center [395, 182] width 10 height 6
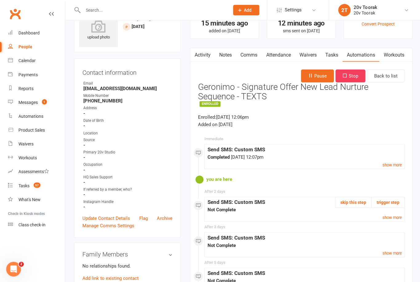
scroll to position [72, 0]
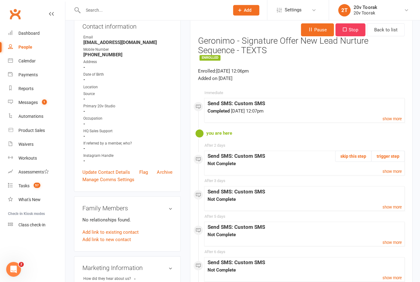
click at [356, 155] on button "skip this step" at bounding box center [352, 155] width 36 height 11
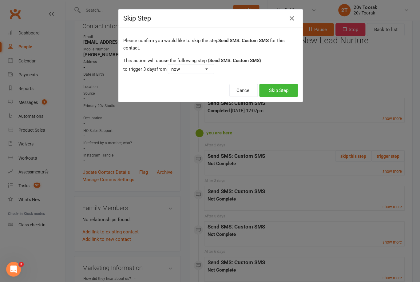
click at [281, 90] on button "Skip Step" at bounding box center [277, 90] width 38 height 13
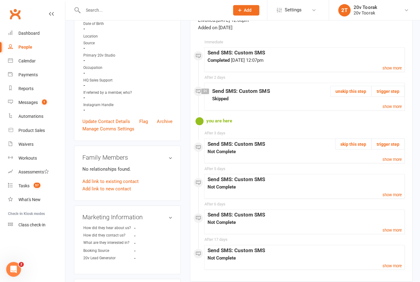
click at [397, 193] on small "show more" at bounding box center [390, 194] width 19 height 5
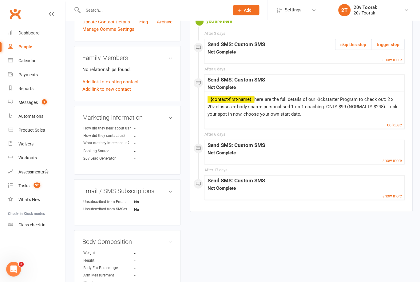
scroll to position [222, 0]
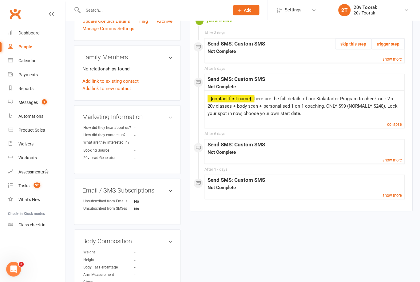
click at [397, 158] on small "show more" at bounding box center [390, 159] width 19 height 5
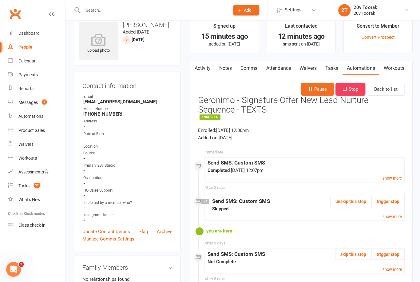
scroll to position [0, 0]
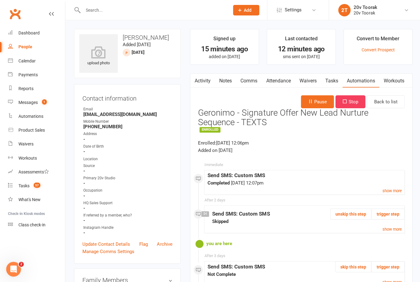
click at [364, 77] on link "Automations" at bounding box center [359, 80] width 37 height 14
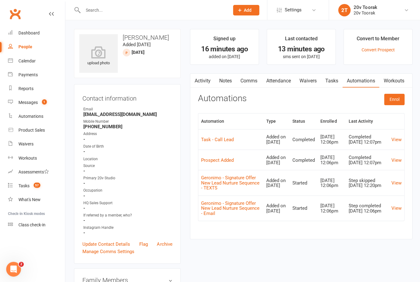
click at [396, 210] on link "View" at bounding box center [395, 208] width 10 height 6
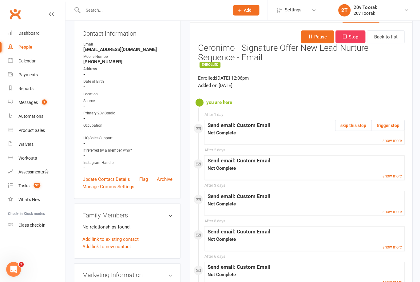
click at [353, 124] on button "skip this step" at bounding box center [352, 124] width 36 height 11
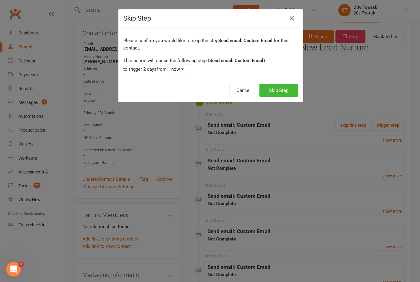
click at [286, 89] on button "Skip Step" at bounding box center [277, 90] width 38 height 13
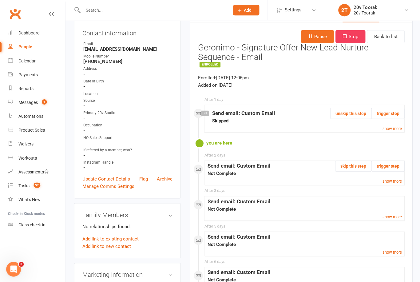
click at [400, 177] on link "show more" at bounding box center [390, 180] width 19 height 7
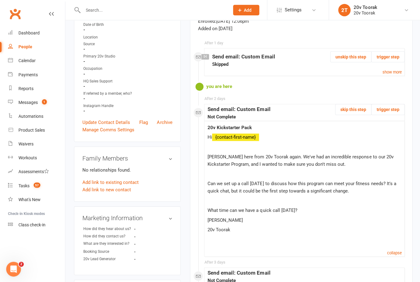
click at [347, 104] on button "skip this step" at bounding box center [352, 109] width 36 height 11
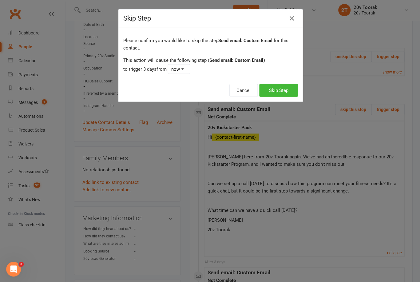
scroll to position [121, 0]
click at [281, 89] on button "Skip Step" at bounding box center [277, 90] width 38 height 13
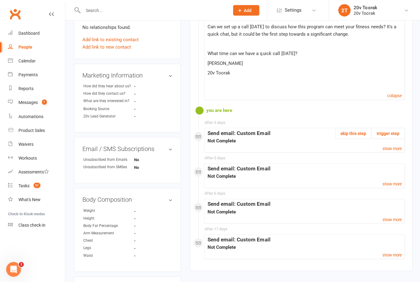
scroll to position [264, 0]
click at [398, 146] on small "show more" at bounding box center [390, 148] width 19 height 5
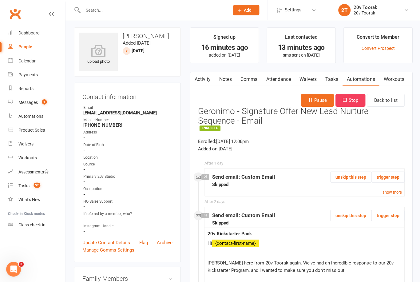
scroll to position [0, 0]
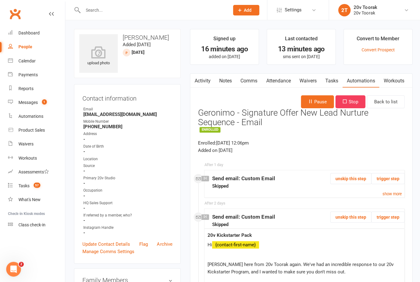
click at [330, 79] on link "Tasks" at bounding box center [331, 80] width 22 height 14
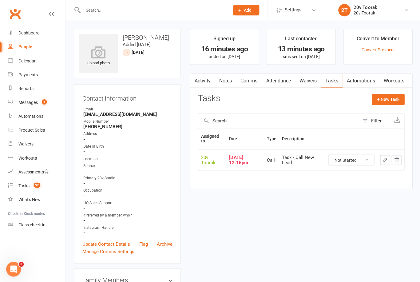
click at [354, 157] on select "Not Started In Progress Waiting Complete" at bounding box center [350, 159] width 45 height 10
select select "unstarted"
click at [391, 95] on button "+ New Task" at bounding box center [387, 98] width 33 height 11
select select "45736"
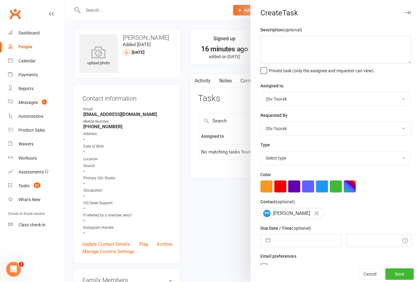
click at [278, 160] on select "Select type Call Call - to book trial Confirm session attendance Confirm trial …" at bounding box center [335, 158] width 150 height 14
select select "32301"
click at [266, 251] on div "Description (optional) Private task (only the assignee and requester can view) …" at bounding box center [335, 150] width 170 height 248
click at [269, 242] on button "button" at bounding box center [267, 240] width 11 height 12
select select "6"
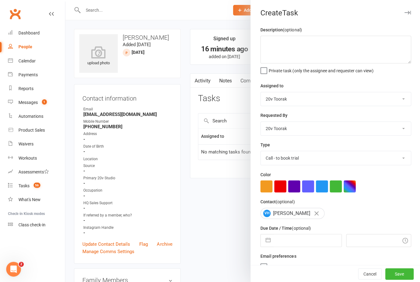
select select "2025"
select select "7"
select select "2025"
select select "8"
select select "2025"
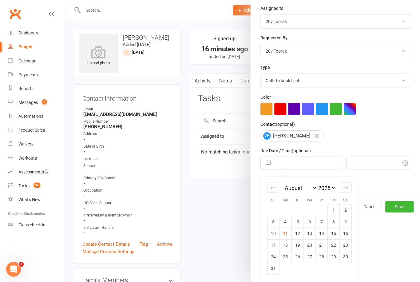
scroll to position [78, 0]
click at [322, 234] on td "14" at bounding box center [321, 233] width 12 height 12
type input "14 Aug 2025"
type input "12:30pm"
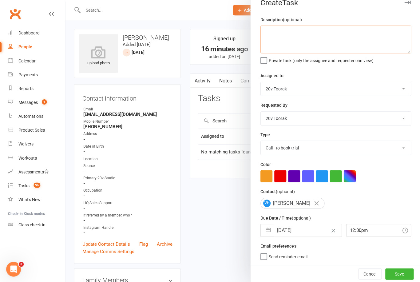
click at [340, 37] on textarea at bounding box center [335, 40] width 150 height 28
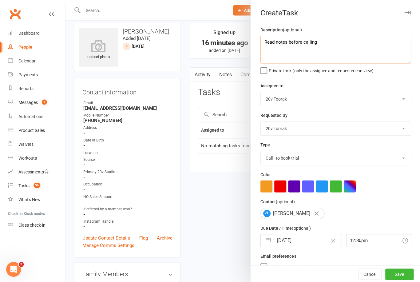
type textarea "Read notes before calling"
click at [407, 274] on button "Save" at bounding box center [398, 273] width 28 height 11
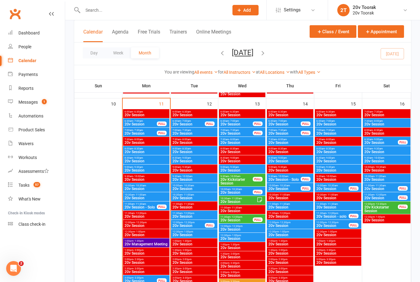
scroll to position [590, 0]
click at [376, 159] on span "20v Session" at bounding box center [386, 161] width 45 height 4
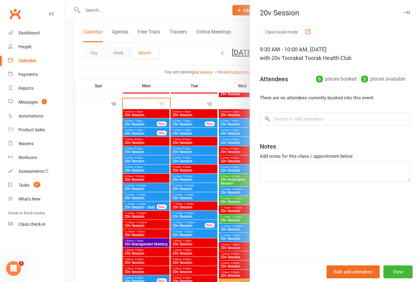
click at [195, 188] on div at bounding box center [242, 141] width 355 height 282
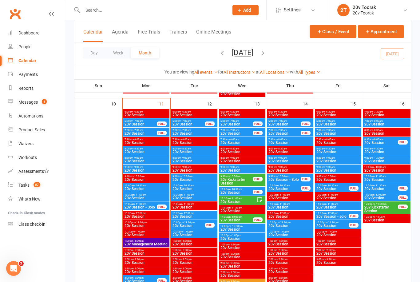
click at [376, 178] on span "20v Session" at bounding box center [386, 180] width 45 height 4
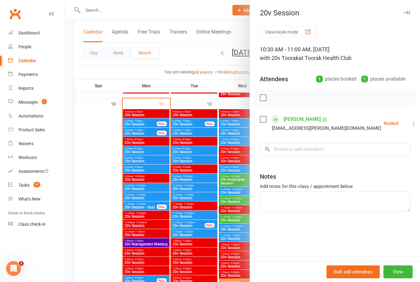
click at [187, 205] on div at bounding box center [242, 141] width 355 height 282
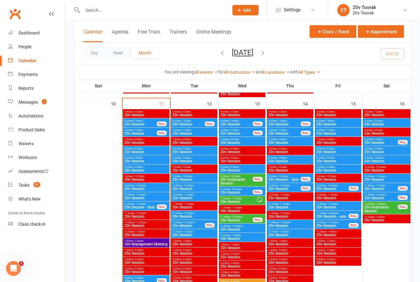
click at [382, 209] on span "20v Kickstarter Session" at bounding box center [381, 208] width 34 height 7
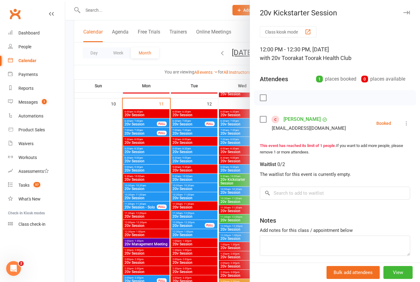
click at [187, 212] on div at bounding box center [242, 141] width 355 height 282
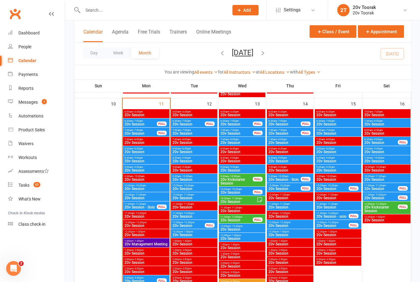
click at [372, 192] on div "11:30am - 12:00pm 20v Session FULL" at bounding box center [387, 196] width 48 height 9
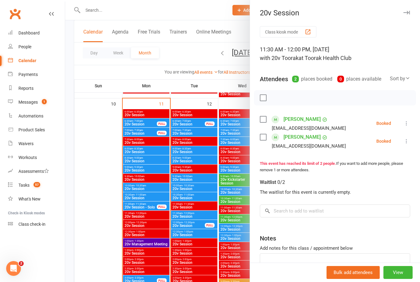
click at [217, 201] on div at bounding box center [242, 141] width 355 height 282
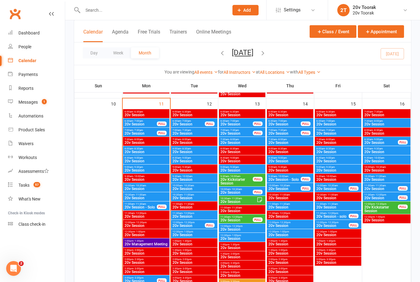
click at [375, 187] on span "20v Session" at bounding box center [381, 189] width 34 height 4
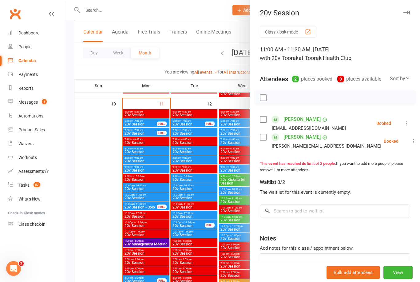
click at [202, 189] on div at bounding box center [242, 141] width 355 height 282
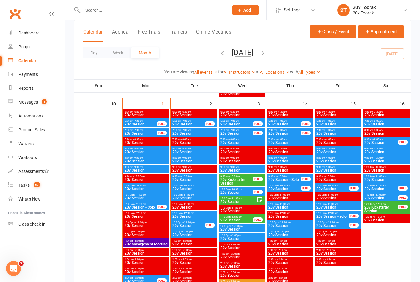
click at [376, 141] on span "20v Session" at bounding box center [381, 143] width 34 height 4
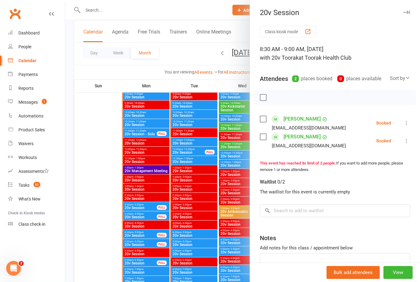
scroll to position [671, 0]
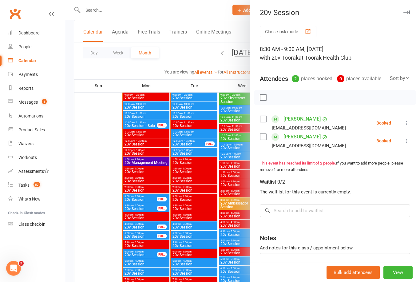
click at [166, 212] on div at bounding box center [242, 141] width 355 height 282
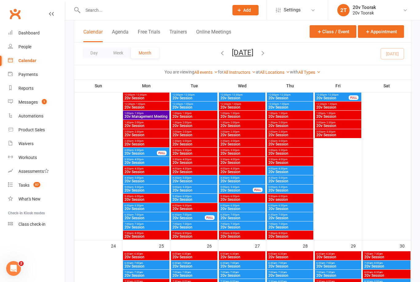
scroll to position [1007, 0]
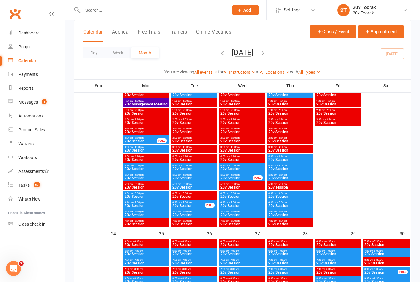
click at [191, 187] on span "20v Session" at bounding box center [194, 187] width 44 height 4
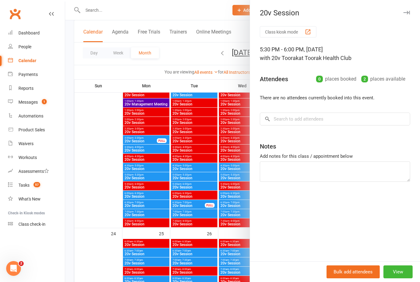
click at [139, 220] on div at bounding box center [242, 141] width 355 height 282
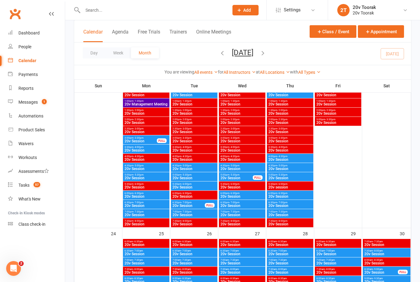
click at [232, 173] on span "- 5:30pm" at bounding box center [234, 174] width 10 height 3
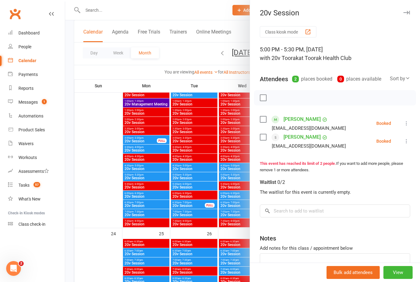
click at [147, 191] on div at bounding box center [242, 141] width 355 height 282
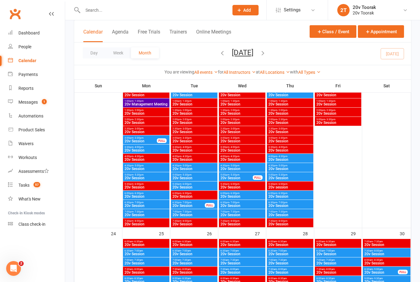
click at [184, 166] on span "- 5:00pm" at bounding box center [186, 165] width 10 height 3
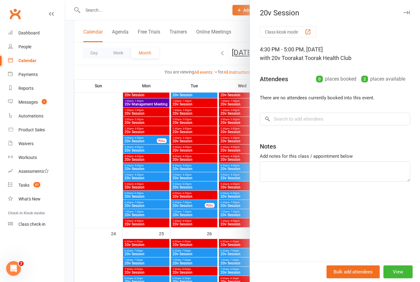
click at [189, 183] on div at bounding box center [242, 141] width 355 height 282
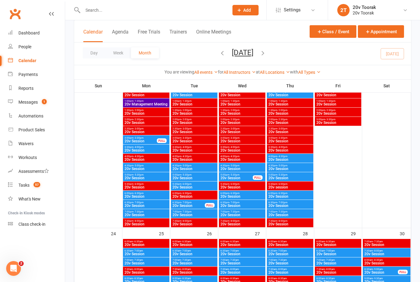
click at [230, 178] on span "20v Session" at bounding box center [236, 178] width 33 height 4
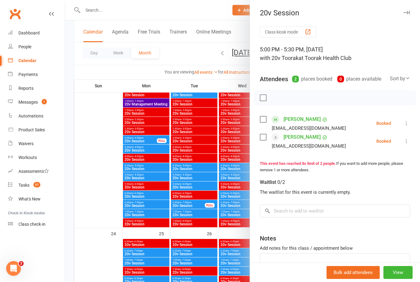
click at [180, 199] on div at bounding box center [242, 141] width 355 height 282
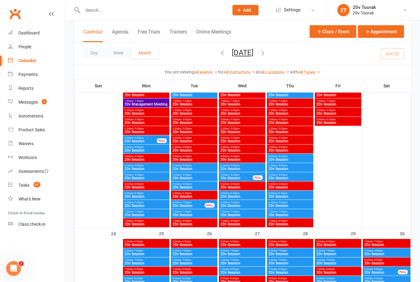
click at [137, 176] on span "20v Session" at bounding box center [146, 178] width 44 height 4
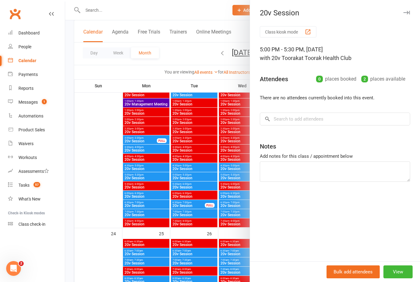
click at [135, 179] on div at bounding box center [242, 141] width 355 height 282
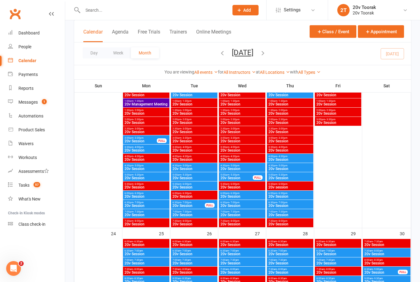
click at [141, 139] on span "20v Session" at bounding box center [140, 141] width 33 height 4
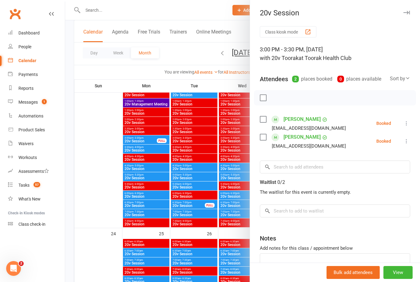
click at [139, 153] on div at bounding box center [242, 141] width 355 height 282
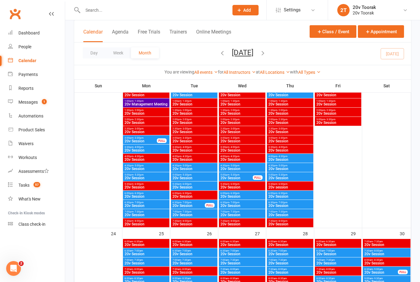
click at [136, 152] on span "20v Session" at bounding box center [146, 150] width 44 height 4
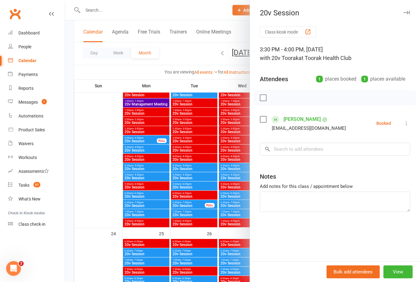
click at [144, 151] on div at bounding box center [242, 141] width 355 height 282
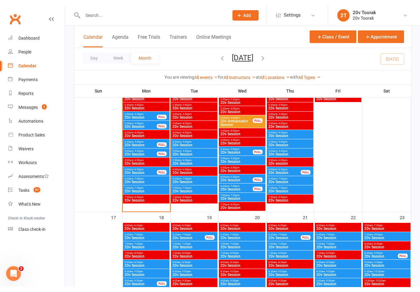
scroll to position [758, 0]
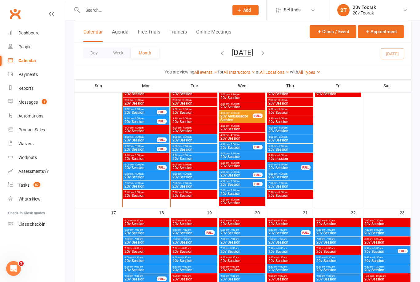
click at [137, 171] on div "6:00pm - 6:30pm 20v Session FULL" at bounding box center [146, 166] width 46 height 9
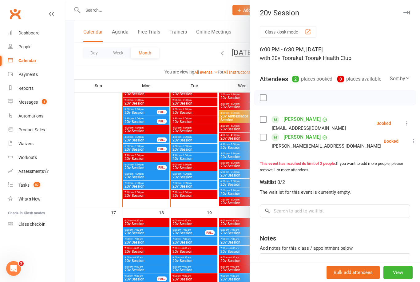
click at [136, 166] on div at bounding box center [242, 141] width 355 height 282
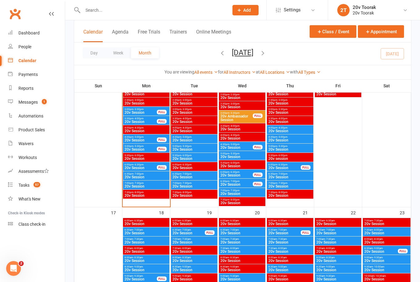
click at [131, 176] on span "20v Session" at bounding box center [146, 177] width 44 height 4
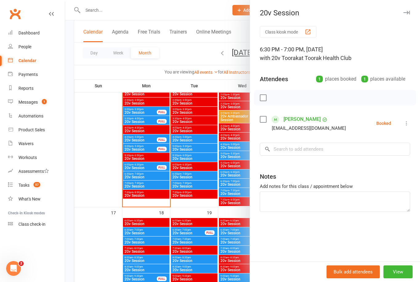
click at [131, 172] on div at bounding box center [242, 141] width 355 height 282
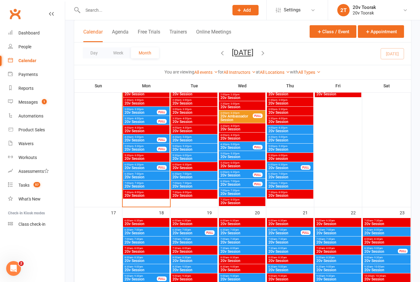
click at [135, 183] on span "- 7:30pm" at bounding box center [138, 183] width 10 height 3
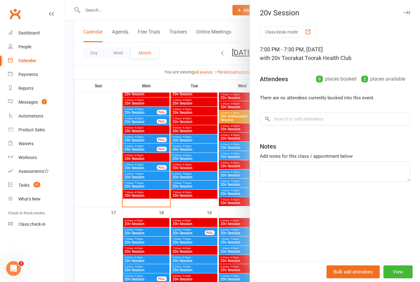
click at [132, 185] on div at bounding box center [242, 141] width 355 height 282
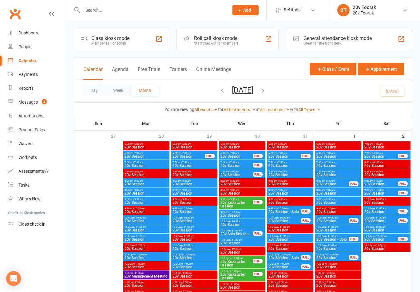
click at [19, 46] on div "People" at bounding box center [24, 46] width 13 height 5
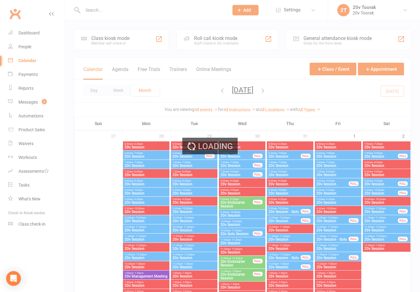
select select "100"
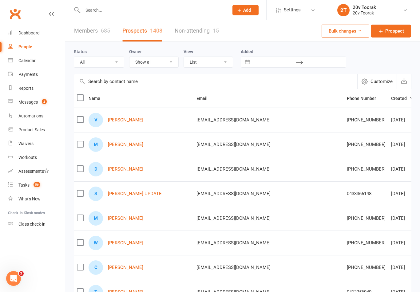
click at [30, 103] on div "Messages" at bounding box center [27, 102] width 19 height 5
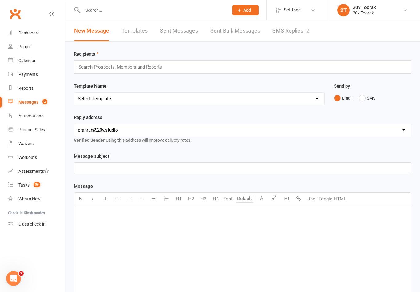
click at [297, 31] on link "SMS Replies 2" at bounding box center [290, 30] width 37 height 21
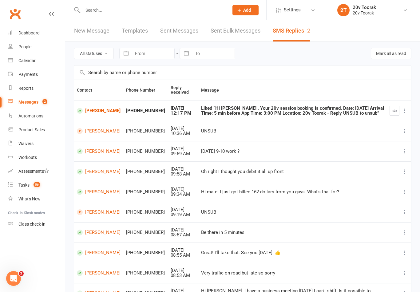
click at [395, 111] on icon "button" at bounding box center [394, 110] width 5 height 5
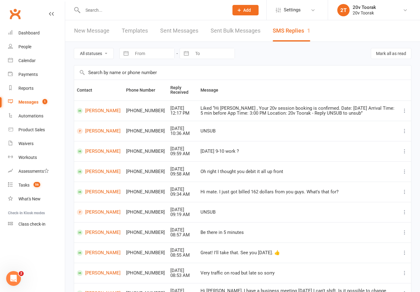
click at [18, 61] on link "Calendar" at bounding box center [36, 61] width 57 height 14
